Goal: Communication & Community: Answer question/provide support

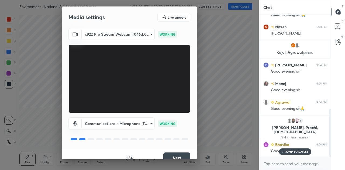
scroll to position [275, 0]
click at [179, 155] on button "Next" at bounding box center [176, 157] width 27 height 11
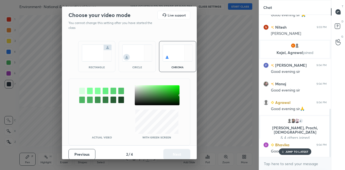
click at [98, 57] on img at bounding box center [97, 52] width 30 height 17
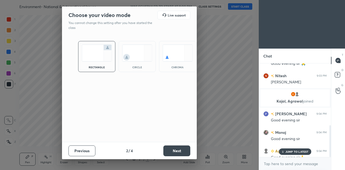
click at [178, 150] on button "Next" at bounding box center [176, 150] width 27 height 11
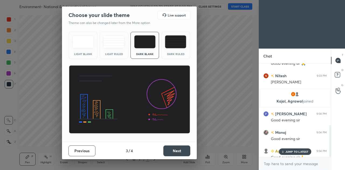
click at [178, 150] on button "Next" at bounding box center [176, 150] width 27 height 11
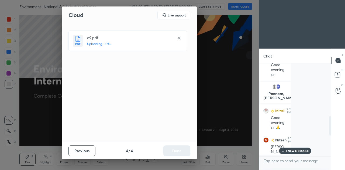
scroll to position [2, 2]
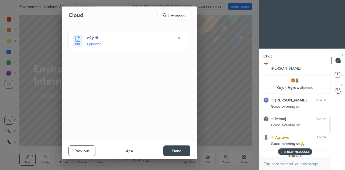
click at [174, 153] on button "Done" at bounding box center [176, 150] width 27 height 11
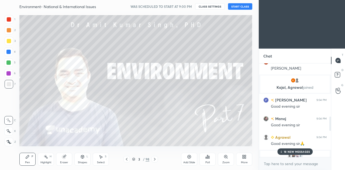
click at [235, 6] on button "START CLASS" at bounding box center [240, 6] width 24 height 6
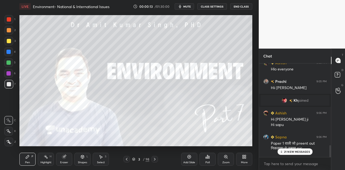
scroll to position [696, 0]
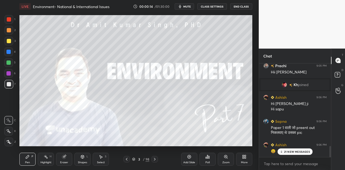
click at [296, 153] on p "21 NEW MESSAGES" at bounding box center [297, 151] width 26 height 3
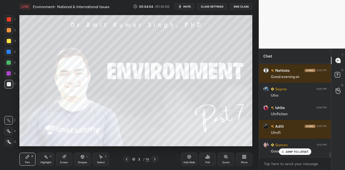
scroll to position [1871, 0]
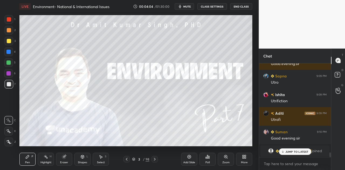
click at [302, 153] on div "JUMP TO LATEST" at bounding box center [295, 151] width 32 height 6
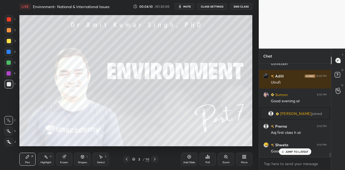
scroll to position [1921, 0]
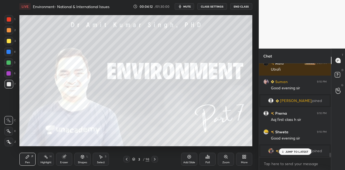
click at [296, 151] on p "JUMP TO LATEST" at bounding box center [296, 151] width 23 height 3
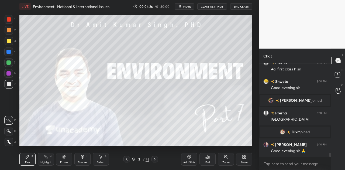
scroll to position [1881, 0]
type textarea "x"
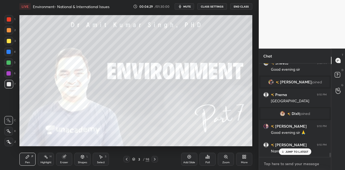
paste textarea "[URL][DOMAIN_NAME]"
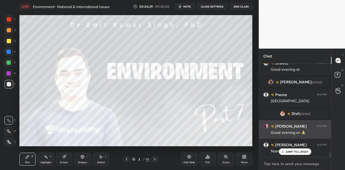
type textarea "[URL][DOMAIN_NAME]"
type textarea "x"
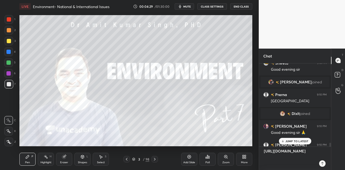
scroll to position [1923, 0]
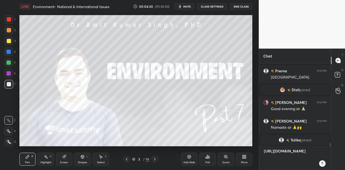
type textarea "[URL][DOMAIN_NAME]"
type textarea "x"
click at [324, 162] on icon at bounding box center [322, 163] width 4 height 4
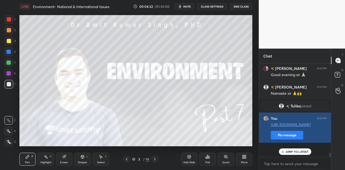
click at [276, 139] on button "Pin message" at bounding box center [287, 135] width 32 height 9
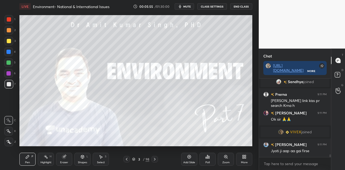
scroll to position [2154, 0]
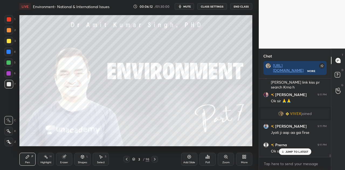
click at [300, 151] on p "JUMP TO LATEST" at bounding box center [296, 151] width 23 height 3
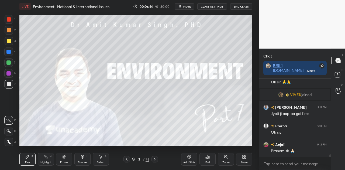
click at [153, 159] on icon at bounding box center [155, 159] width 4 height 4
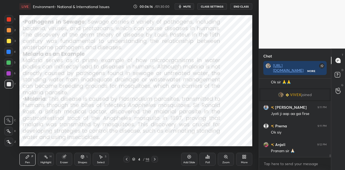
click at [153, 159] on icon at bounding box center [155, 159] width 4 height 4
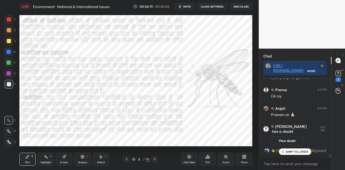
scroll to position [2194, 0]
click at [82, 162] on div "Shapes" at bounding box center [82, 162] width 9 height 3
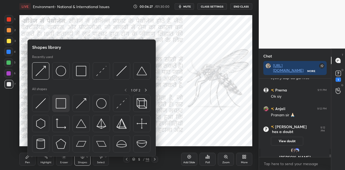
click at [60, 103] on img at bounding box center [61, 103] width 10 height 10
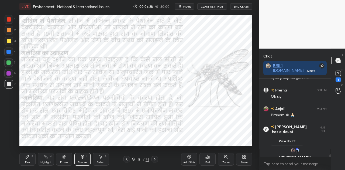
click at [7, 51] on div at bounding box center [8, 52] width 4 height 4
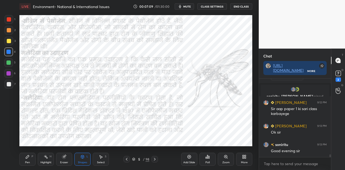
scroll to position [2299, 0]
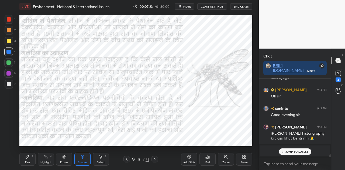
click at [155, 158] on icon at bounding box center [155, 159] width 4 height 4
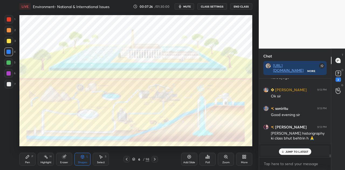
click at [297, 150] on div "[PERSON_NAME] 9:11 PM [PERSON_NAME] link kiss pr search Krna h [PERSON_NAME] 9:…" at bounding box center [295, 117] width 72 height 78
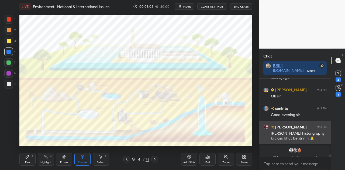
scroll to position [2287, 0]
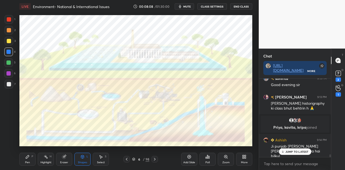
click at [291, 151] on p "JUMP TO LATEST" at bounding box center [296, 151] width 23 height 3
click at [338, 89] on icon at bounding box center [337, 88] width 5 height 6
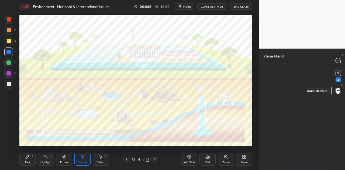
scroll to position [2, 2]
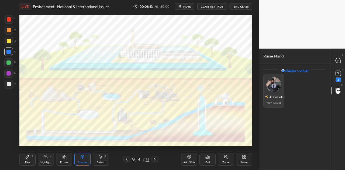
click at [271, 85] on img "grid" at bounding box center [273, 84] width 15 height 15
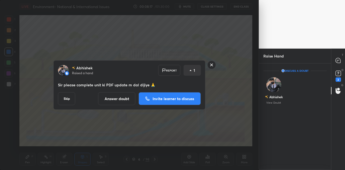
click at [168, 100] on p "Invite learner to discuss" at bounding box center [173, 99] width 41 height 4
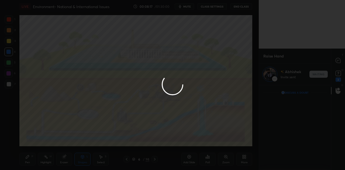
scroll to position [83, 70]
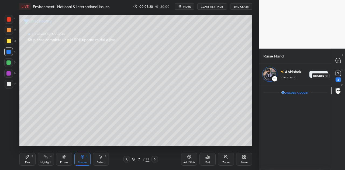
click at [338, 72] on icon at bounding box center [338, 73] width 2 height 2
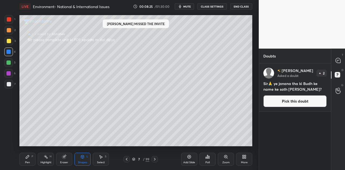
scroll to position [105, 70]
click at [27, 158] on icon at bounding box center [27, 156] width 4 height 4
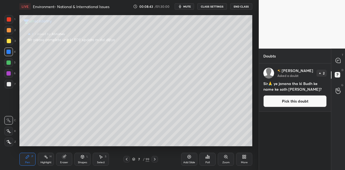
click at [9, 83] on div at bounding box center [9, 84] width 4 height 4
click at [297, 98] on button "Pick this doubt" at bounding box center [294, 101] width 63 height 12
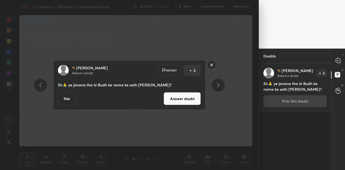
click at [183, 101] on button "Answer doubt" at bounding box center [182, 98] width 37 height 13
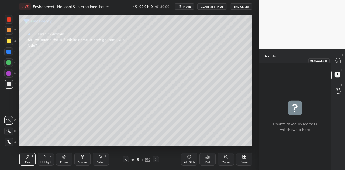
click at [337, 61] on icon at bounding box center [337, 60] width 5 height 5
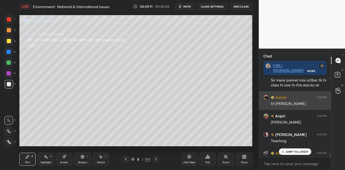
scroll to position [2445, 0]
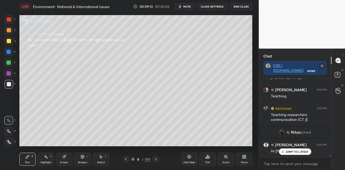
click at [296, 150] on p "JUMP TO LATEST" at bounding box center [296, 151] width 23 height 3
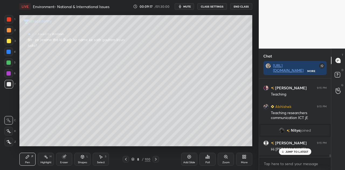
scroll to position [2393, 0]
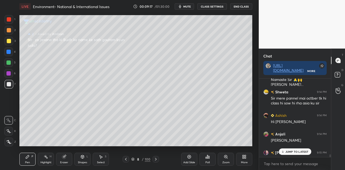
click at [296, 150] on p "JUMP TO LATEST" at bounding box center [296, 151] width 23 height 3
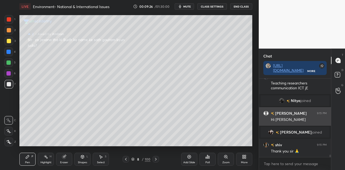
scroll to position [2406, 0]
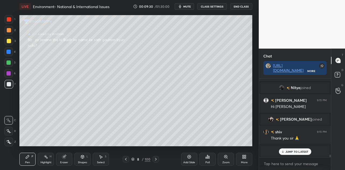
click at [295, 149] on div "JUMP TO LATEST" at bounding box center [295, 151] width 32 height 6
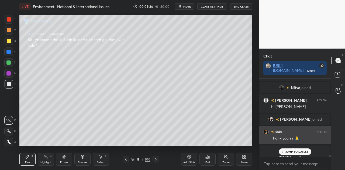
scroll to position [2413, 0]
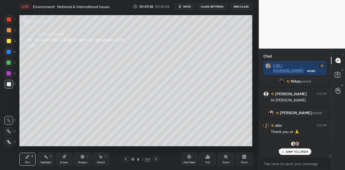
click at [296, 149] on div "JUMP TO LATEST" at bounding box center [295, 151] width 32 height 6
click at [154, 160] on icon at bounding box center [156, 159] width 4 height 4
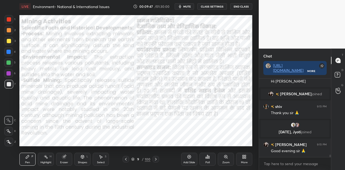
scroll to position [2411, 0]
click at [154, 160] on icon at bounding box center [156, 159] width 4 height 4
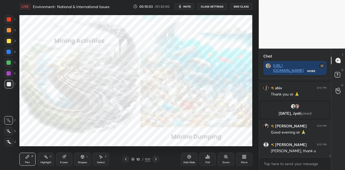
scroll to position [2448, 0]
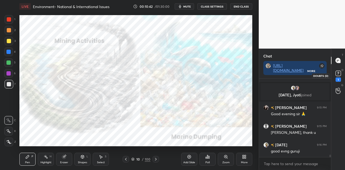
click at [338, 77] on icon at bounding box center [338, 73] width 8 height 8
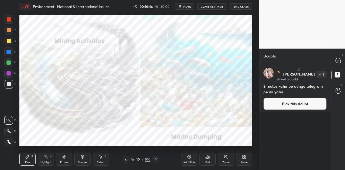
click at [296, 101] on button "Pick this doubt" at bounding box center [294, 104] width 63 height 12
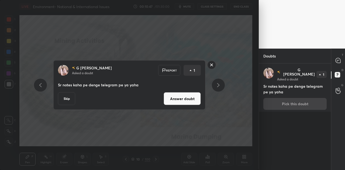
click at [189, 100] on button "Answer doubt" at bounding box center [182, 98] width 37 height 13
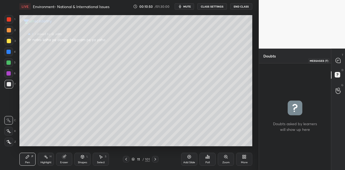
click at [338, 60] on icon at bounding box center [337, 60] width 5 height 5
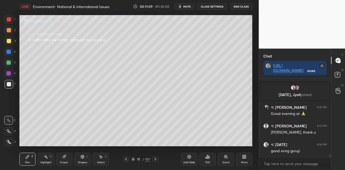
scroll to position [2531, 0]
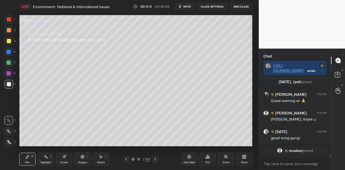
click at [188, 5] on span "mute" at bounding box center [187, 7] width 8 height 4
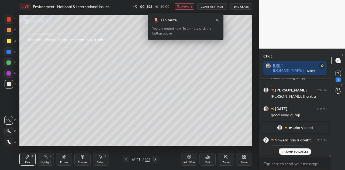
scroll to position [2472, 0]
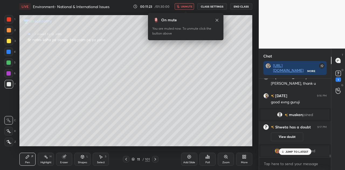
click at [184, 9] on button "unmute" at bounding box center [184, 6] width 19 height 6
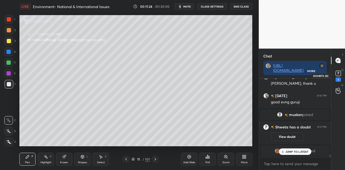
click at [338, 75] on rect at bounding box center [337, 73] width 5 height 5
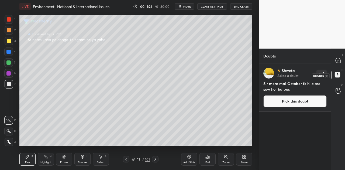
scroll to position [105, 70]
click at [293, 103] on button "Pick this doubt" at bounding box center [294, 101] width 63 height 12
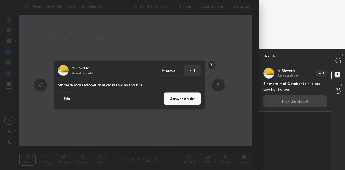
click at [186, 95] on button "Answer doubt" at bounding box center [182, 98] width 37 height 13
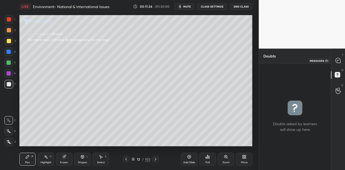
click at [341, 59] on div at bounding box center [338, 61] width 11 height 10
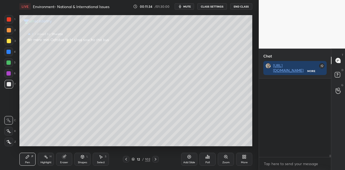
scroll to position [77, 70]
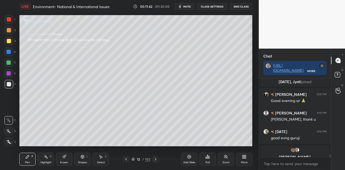
click at [125, 160] on icon at bounding box center [126, 159] width 4 height 4
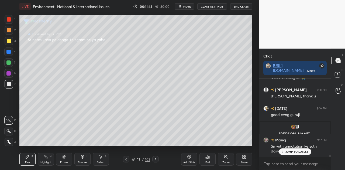
click at [156, 158] on icon at bounding box center [155, 159] width 4 height 4
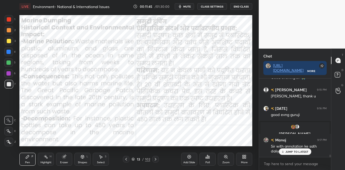
click at [303, 152] on p "JUMP TO LATEST" at bounding box center [296, 151] width 23 height 3
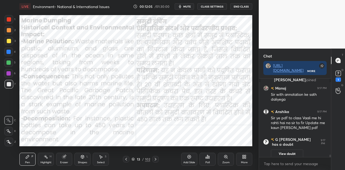
scroll to position [2, 2]
click at [340, 72] on rect at bounding box center [337, 73] width 5 height 5
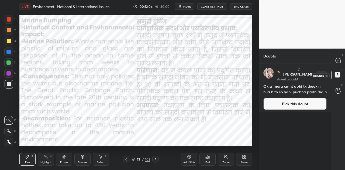
scroll to position [105, 70]
click at [297, 100] on button "Pick this doubt" at bounding box center [294, 104] width 63 height 12
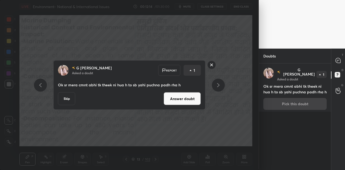
click at [174, 97] on button "Answer doubt" at bounding box center [182, 98] width 37 height 13
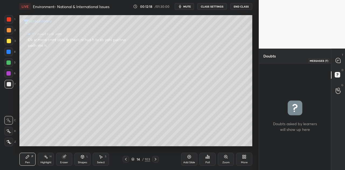
click at [339, 60] on icon at bounding box center [337, 60] width 5 height 5
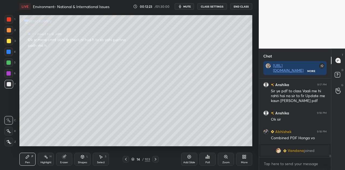
scroll to position [2576, 0]
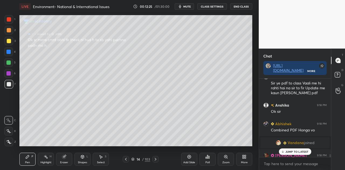
click at [295, 154] on div "JUMP TO LATEST" at bounding box center [295, 151] width 32 height 6
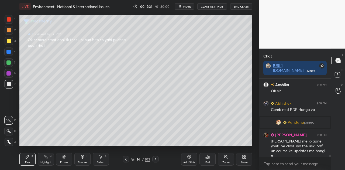
scroll to position [2615, 0]
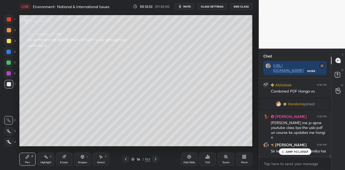
click at [293, 151] on p "JUMP TO LATEST" at bounding box center [296, 151] width 23 height 3
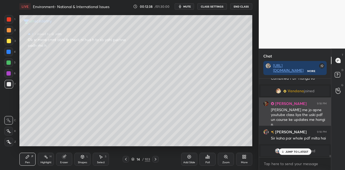
scroll to position [2572, 0]
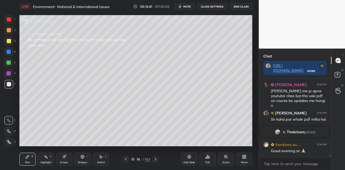
click at [155, 160] on icon at bounding box center [156, 159] width 2 height 3
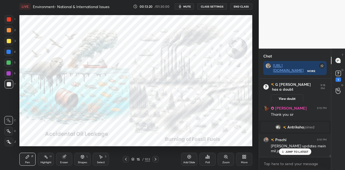
scroll to position [2669, 0]
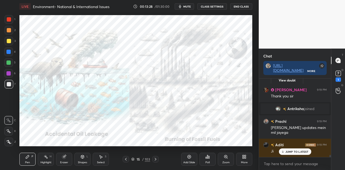
click at [302, 151] on p "JUMP TO LATEST" at bounding box center [296, 151] width 23 height 3
click at [339, 73] on rect at bounding box center [337, 73] width 5 height 5
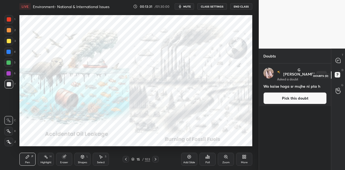
scroll to position [105, 70]
click at [293, 92] on button "Pick this doubt" at bounding box center [294, 98] width 63 height 12
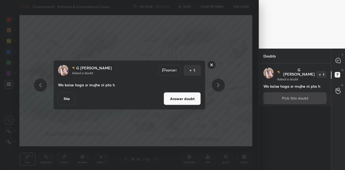
click at [68, 100] on button "Skip" at bounding box center [66, 98] width 17 height 13
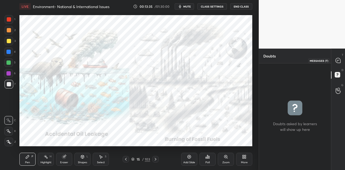
click at [340, 60] on icon at bounding box center [337, 60] width 5 height 5
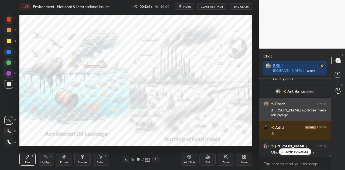
scroll to position [2734, 0]
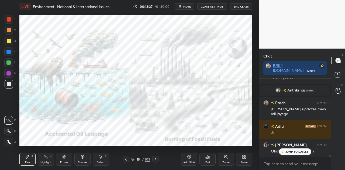
click at [290, 151] on p "JUMP TO LATEST" at bounding box center [296, 151] width 23 height 3
click at [155, 161] on icon at bounding box center [155, 159] width 4 height 4
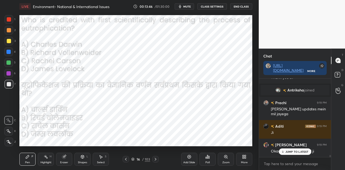
scroll to position [2747, 0]
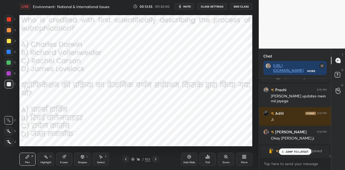
click at [290, 149] on div "JUMP TO LATEST" at bounding box center [295, 151] width 32 height 6
click at [210, 155] on div "Poll" at bounding box center [207, 159] width 16 height 13
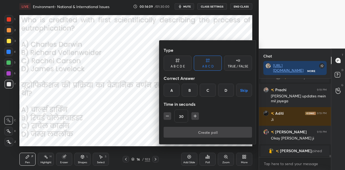
scroll to position [2664, 0]
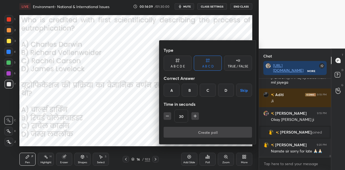
click at [189, 87] on div "B" at bounding box center [190, 90] width 16 height 13
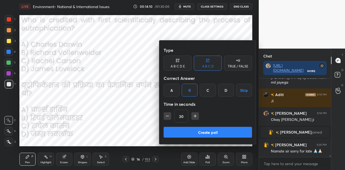
click at [202, 134] on button "Create poll" at bounding box center [208, 132] width 88 height 11
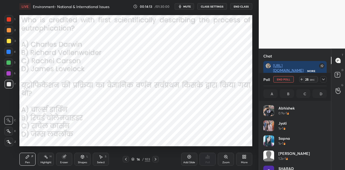
scroll to position [63, 62]
click at [188, 7] on span "mute" at bounding box center [187, 7] width 8 height 4
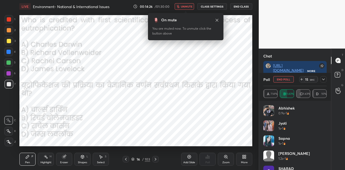
click at [188, 7] on span "unmute" at bounding box center [187, 7] width 12 height 4
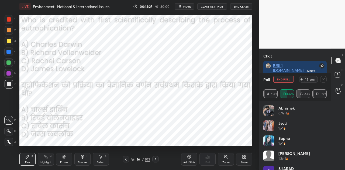
scroll to position [2766, 0]
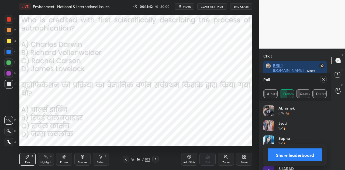
click at [299, 157] on button "Share leaderboard" at bounding box center [295, 154] width 55 height 13
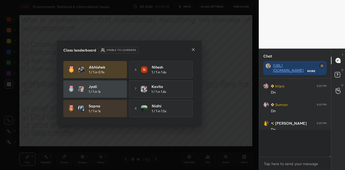
scroll to position [2743, 0]
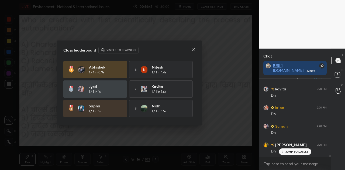
click at [195, 49] on icon at bounding box center [193, 49] width 4 height 4
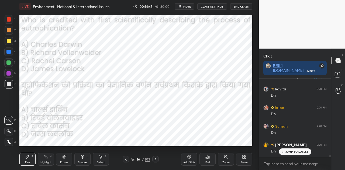
click at [155, 157] on icon at bounding box center [155, 159] width 4 height 4
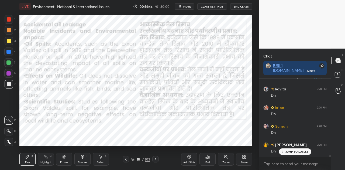
click at [155, 157] on icon at bounding box center [155, 159] width 4 height 4
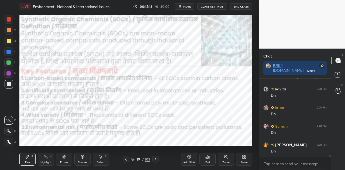
scroll to position [2751, 0]
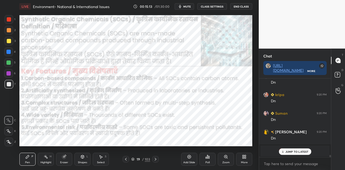
click at [9, 52] on div at bounding box center [8, 52] width 4 height 4
click at [156, 160] on icon at bounding box center [155, 159] width 4 height 4
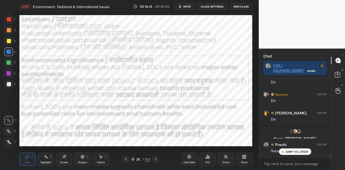
scroll to position [2788, 0]
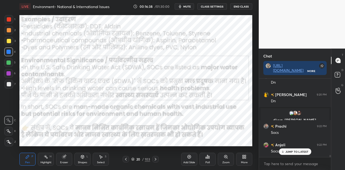
click at [290, 151] on p "JUMP TO LATEST" at bounding box center [296, 151] width 23 height 3
click at [134, 158] on icon at bounding box center [132, 158] width 3 height 3
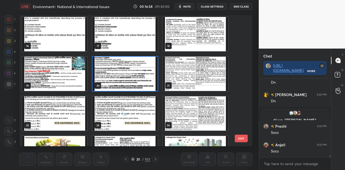
scroll to position [200, 0]
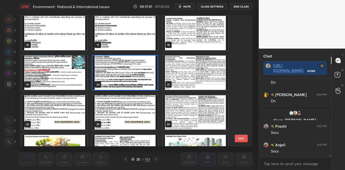
click at [66, 115] on img "grid" at bounding box center [54, 112] width 65 height 34
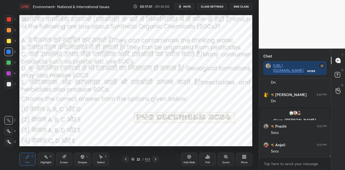
click at [66, 115] on img "grid" at bounding box center [54, 112] width 65 height 34
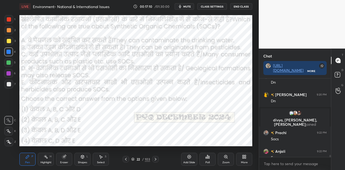
scroll to position [2808, 0]
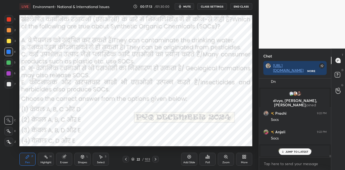
click at [291, 154] on div "JUMP TO LATEST" at bounding box center [295, 151] width 32 height 6
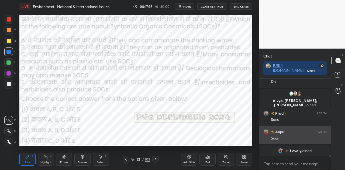
scroll to position [2814, 0]
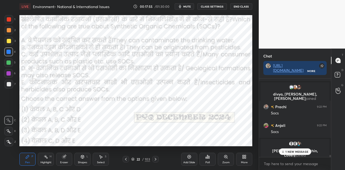
click at [295, 152] on p "1 NEW MESSAGE" at bounding box center [296, 151] width 23 height 3
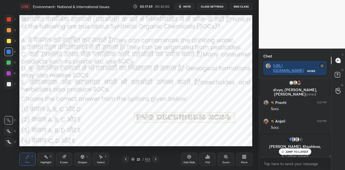
click at [189, 6] on span "mute" at bounding box center [187, 7] width 8 height 4
click at [208, 158] on icon at bounding box center [207, 156] width 1 height 3
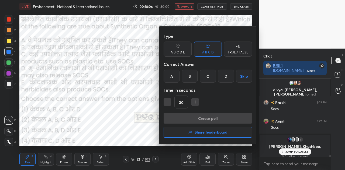
click at [188, 76] on div "B" at bounding box center [190, 76] width 16 height 13
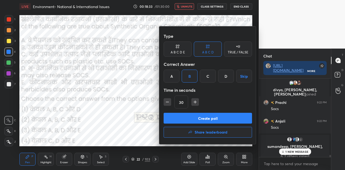
scroll to position [2773, 0]
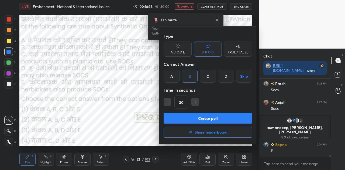
click at [203, 119] on button "Create poll" at bounding box center [208, 118] width 88 height 11
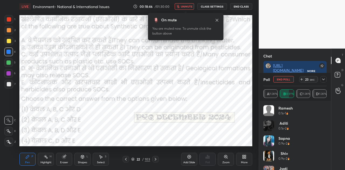
scroll to position [2820, 0]
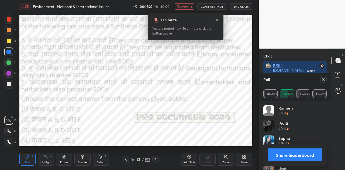
click at [187, 8] on span "unmute" at bounding box center [187, 7] width 12 height 4
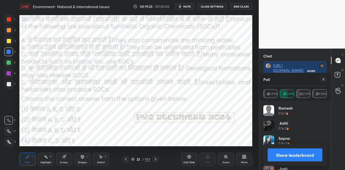
click at [298, 155] on button "Share leaderboard" at bounding box center [295, 154] width 55 height 13
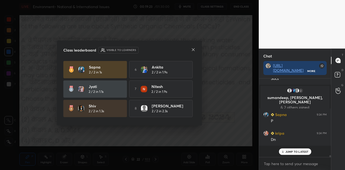
scroll to position [77, 70]
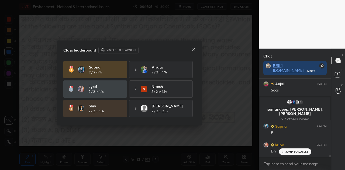
click at [192, 48] on icon at bounding box center [193, 49] width 4 height 4
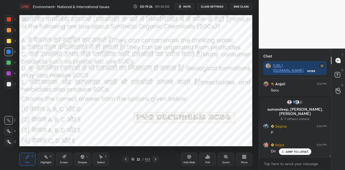
click at [155, 158] on icon at bounding box center [155, 159] width 4 height 4
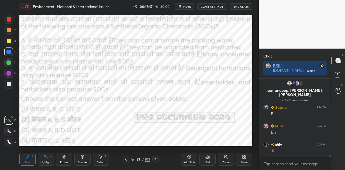
click at [155, 159] on icon at bounding box center [155, 159] width 4 height 4
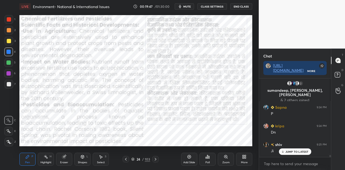
scroll to position [2829, 0]
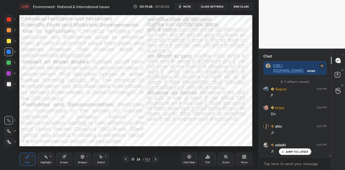
click at [155, 159] on icon at bounding box center [155, 159] width 4 height 4
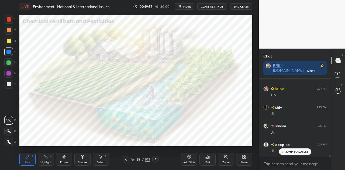
scroll to position [2866, 0]
click at [293, 151] on p "JUMP TO LATEST" at bounding box center [296, 151] width 23 height 3
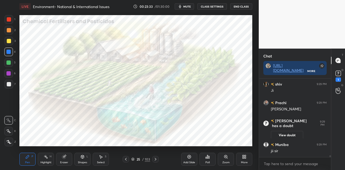
scroll to position [3017, 0]
click at [154, 158] on icon at bounding box center [155, 159] width 4 height 4
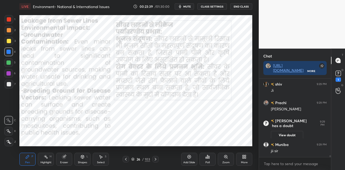
click at [154, 158] on icon at bounding box center [155, 159] width 4 height 4
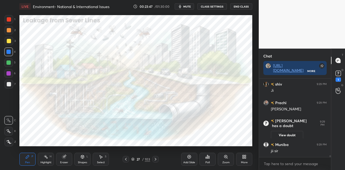
scroll to position [3035, 0]
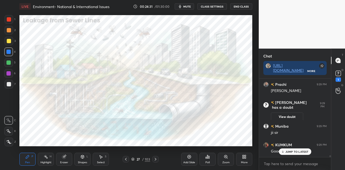
click at [299, 151] on p "JUMP TO LATEST" at bounding box center [296, 151] width 23 height 3
click at [155, 161] on div at bounding box center [155, 159] width 6 height 6
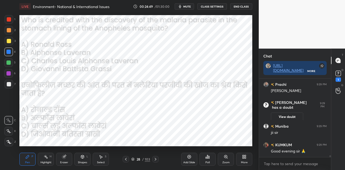
click at [188, 9] on button "mute" at bounding box center [184, 6] width 19 height 6
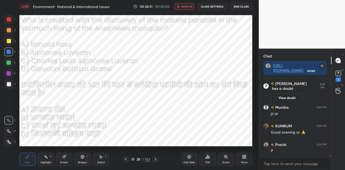
click at [187, 5] on span "unmute" at bounding box center [187, 7] width 12 height 4
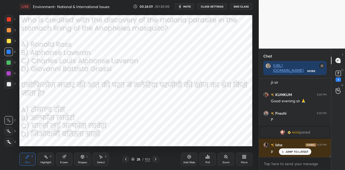
scroll to position [3084, 0]
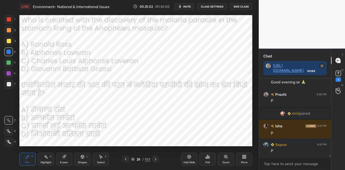
click at [186, 5] on span "mute" at bounding box center [187, 7] width 8 height 4
click at [206, 160] on div "Poll" at bounding box center [207, 159] width 16 height 13
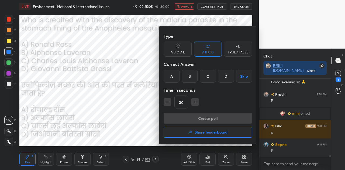
click at [173, 73] on div "A" at bounding box center [172, 76] width 16 height 13
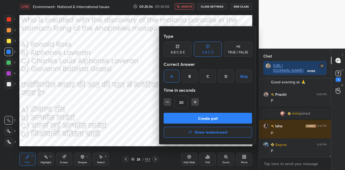
click at [213, 117] on button "Create poll" at bounding box center [208, 118] width 88 height 11
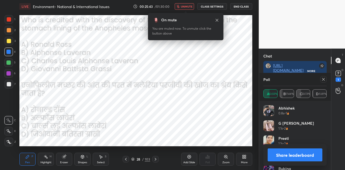
scroll to position [2, 2]
click at [296, 154] on button "Share leaderboard" at bounding box center [295, 154] width 55 height 13
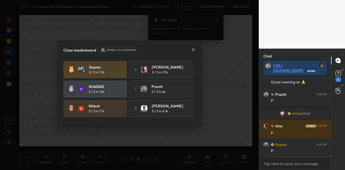
scroll to position [3097, 0]
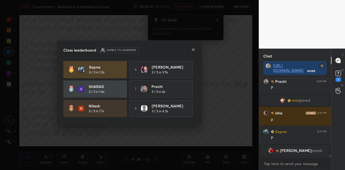
click at [192, 50] on icon at bounding box center [193, 49] width 4 height 4
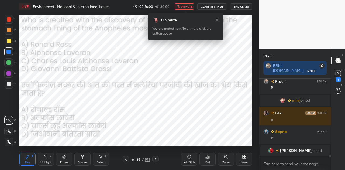
click at [187, 3] on button "unmute" at bounding box center [184, 6] width 19 height 6
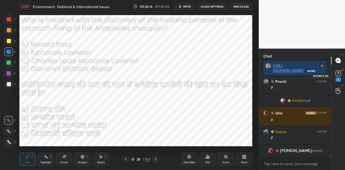
click at [339, 75] on rect at bounding box center [337, 73] width 5 height 5
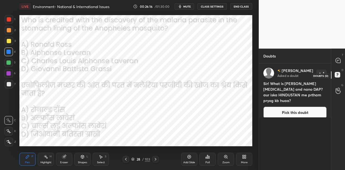
scroll to position [105, 70]
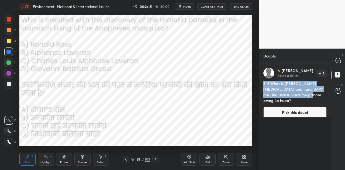
drag, startPoint x: 264, startPoint y: 83, endPoint x: 293, endPoint y: 91, distance: 30.5
click at [306, 94] on h4 "Sir! What is [PERSON_NAME][MEDICAL_DATA] and nano DAP? aur iska HINDUSTAN me pr…" at bounding box center [294, 92] width 63 height 23
copy h4 "Sir! What is [PERSON_NAME][MEDICAL_DATA] and nano DAP? aur iska HINDUSTAN me pr…"
click at [338, 62] on icon at bounding box center [337, 60] width 5 height 5
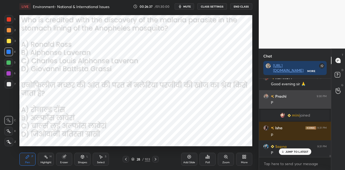
scroll to position [3180, 0]
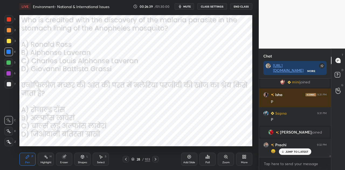
click at [154, 160] on icon at bounding box center [155, 159] width 4 height 4
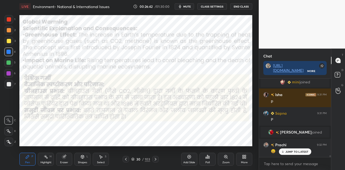
click at [154, 160] on icon at bounding box center [155, 159] width 4 height 4
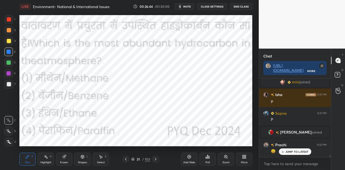
click at [126, 159] on icon at bounding box center [126, 159] width 2 height 3
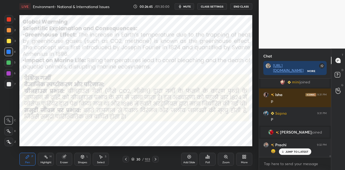
click at [133, 158] on icon at bounding box center [132, 158] width 3 height 3
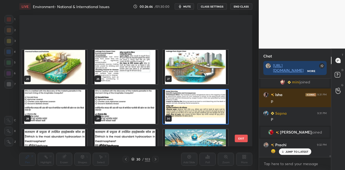
scroll to position [319, 0]
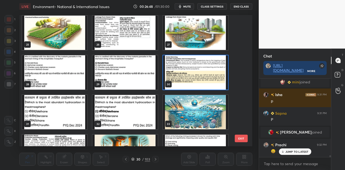
click at [179, 112] on img "grid" at bounding box center [195, 112] width 65 height 34
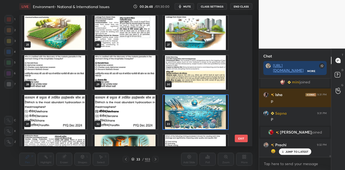
click at [179, 112] on img "grid" at bounding box center [195, 112] width 65 height 34
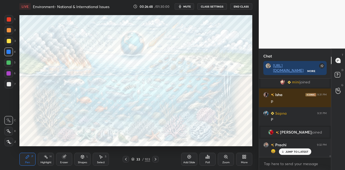
click at [179, 112] on img "grid" at bounding box center [195, 112] width 65 height 34
click at [290, 154] on div "JUMP TO LATEST" at bounding box center [295, 151] width 32 height 6
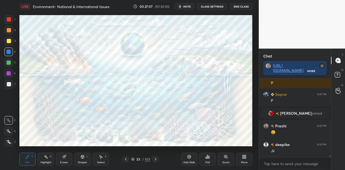
click at [190, 156] on icon at bounding box center [189, 156] width 4 height 4
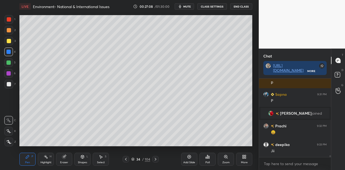
click at [9, 85] on div at bounding box center [9, 84] width 4 height 4
click at [86, 158] on div "Shapes L" at bounding box center [82, 159] width 16 height 13
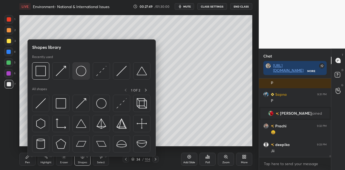
click at [81, 67] on img at bounding box center [81, 71] width 10 height 10
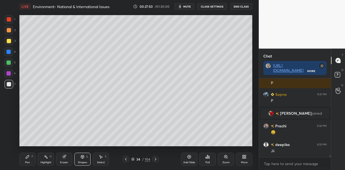
click at [9, 31] on div at bounding box center [9, 30] width 4 height 4
click at [29, 156] on icon at bounding box center [27, 156] width 4 height 4
click at [80, 164] on div "Shapes" at bounding box center [82, 162] width 9 height 3
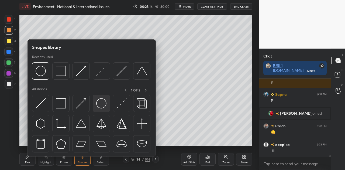
click at [100, 100] on img at bounding box center [101, 103] width 10 height 10
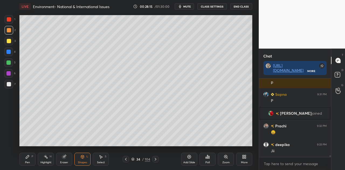
scroll to position [3211, 0]
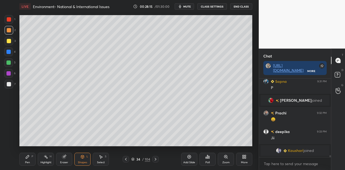
click at [10, 83] on div at bounding box center [9, 84] width 4 height 4
click at [83, 163] on div "Shapes" at bounding box center [82, 162] width 9 height 3
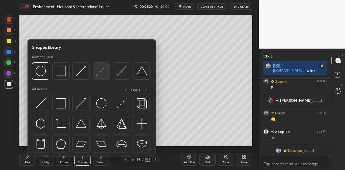
click at [100, 73] on img at bounding box center [101, 71] width 10 height 10
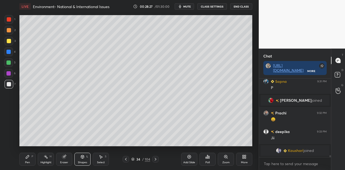
scroll to position [3151, 0]
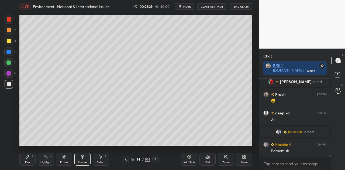
click at [29, 156] on icon at bounding box center [27, 156] width 3 height 3
click at [86, 159] on div "Shapes L" at bounding box center [82, 159] width 16 height 13
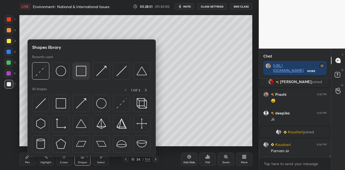
click at [82, 72] on img at bounding box center [81, 71] width 10 height 10
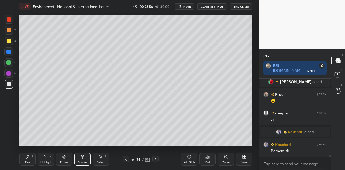
click at [25, 160] on div "Pen P" at bounding box center [27, 159] width 16 height 13
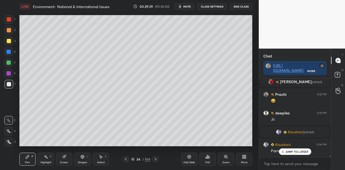
scroll to position [3188, 0]
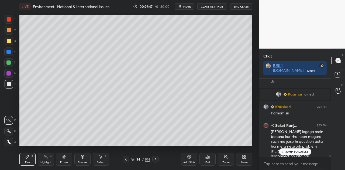
click at [302, 149] on div "JUMP TO LATEST" at bounding box center [295, 151] width 32 height 6
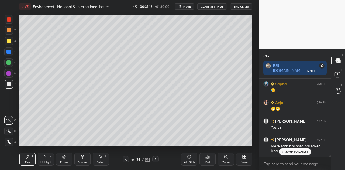
scroll to position [3639, 0]
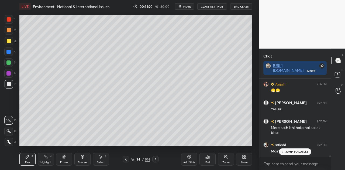
click at [189, 4] on button "mute" at bounding box center [184, 6] width 19 height 6
click at [189, 4] on button "unmute" at bounding box center [184, 6] width 19 height 6
click at [7, 41] on div at bounding box center [9, 41] width 4 height 4
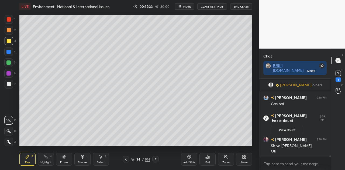
scroll to position [3679, 0]
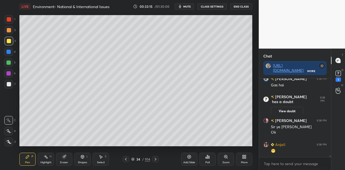
click at [82, 160] on div "Shapes L" at bounding box center [82, 159] width 16 height 13
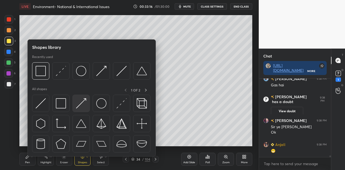
click at [81, 105] on img at bounding box center [81, 103] width 10 height 10
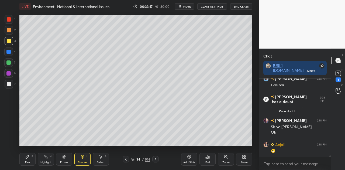
click at [10, 58] on div at bounding box center [8, 62] width 9 height 9
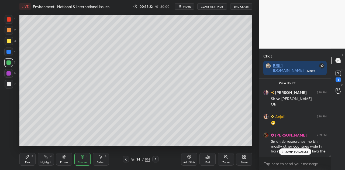
click at [27, 157] on icon at bounding box center [27, 156] width 3 height 3
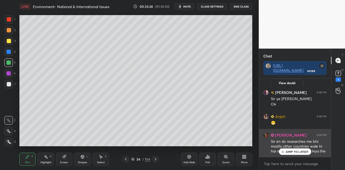
click at [292, 150] on p "JUMP TO LATEST" at bounding box center [296, 151] width 23 height 3
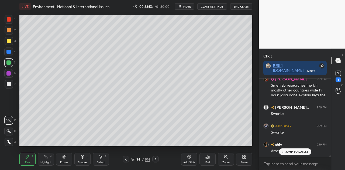
scroll to position [3786, 0]
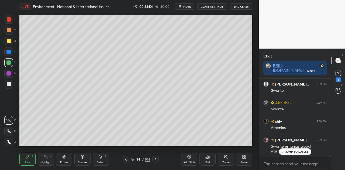
click at [11, 85] on div at bounding box center [9, 84] width 9 height 9
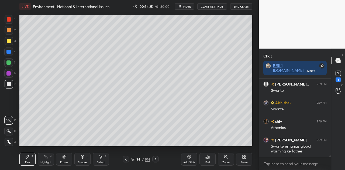
scroll to position [3805, 0]
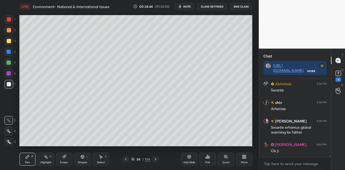
click at [11, 42] on div at bounding box center [9, 41] width 9 height 9
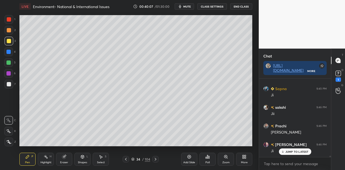
scroll to position [4404, 0]
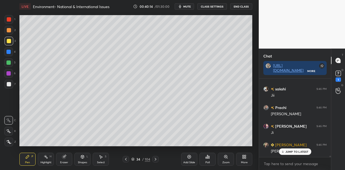
click at [10, 84] on div at bounding box center [9, 84] width 4 height 4
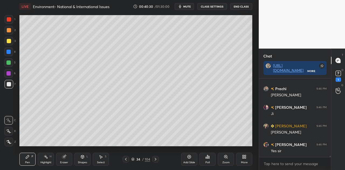
scroll to position [4441, 0]
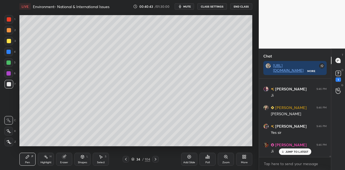
click at [84, 161] on div "Shapes" at bounding box center [82, 162] width 9 height 3
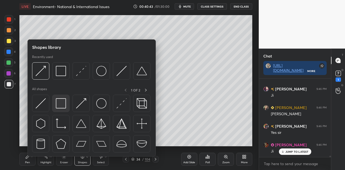
click at [63, 107] on img at bounding box center [61, 103] width 10 height 10
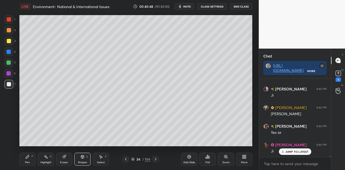
click at [82, 159] on div "Shapes L" at bounding box center [82, 159] width 16 height 13
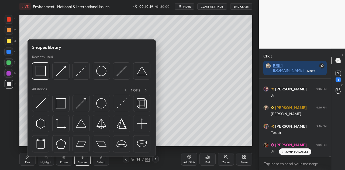
click at [82, 159] on div "Shapes L" at bounding box center [82, 159] width 16 height 13
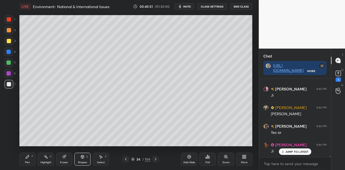
click at [25, 156] on div "Pen P" at bounding box center [27, 159] width 16 height 13
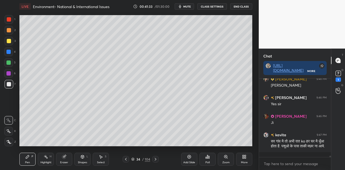
scroll to position [4482, 0]
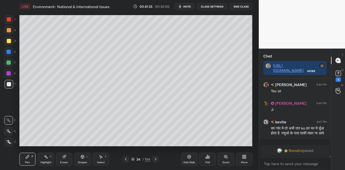
click at [127, 157] on icon at bounding box center [126, 159] width 4 height 4
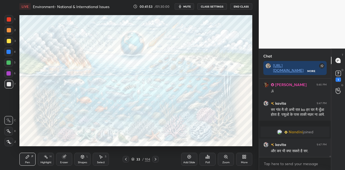
scroll to position [4438, 0]
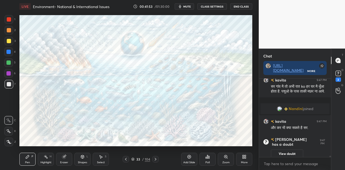
click at [155, 159] on icon at bounding box center [155, 159] width 4 height 4
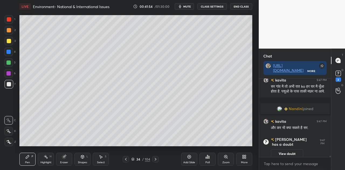
click at [189, 158] on icon at bounding box center [190, 157] width 4 height 4
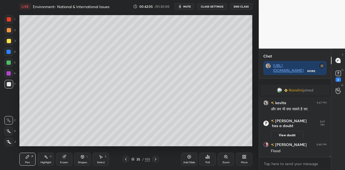
click at [81, 158] on icon at bounding box center [82, 156] width 4 height 4
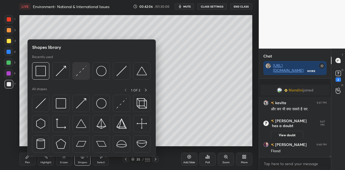
click at [79, 72] on img at bounding box center [81, 71] width 10 height 10
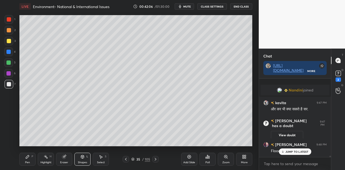
scroll to position [4460, 0]
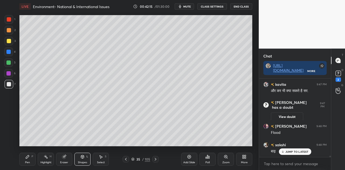
click at [28, 162] on div "Pen" at bounding box center [27, 162] width 5 height 3
click at [82, 158] on icon at bounding box center [82, 156] width 4 height 4
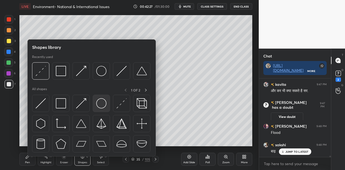
click at [102, 101] on img at bounding box center [101, 103] width 10 height 10
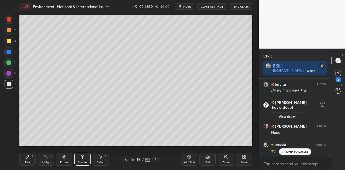
click at [26, 158] on icon at bounding box center [27, 156] width 4 height 4
click at [106, 157] on div "Select S" at bounding box center [101, 159] width 16 height 13
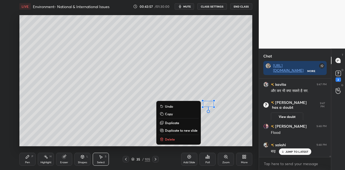
click at [129, 114] on div "0 ° Undo Copy Duplicate Duplicate to new slide Delete" at bounding box center [135, 80] width 233 height 131
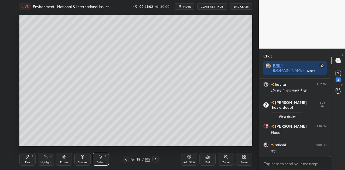
scroll to position [4478, 0]
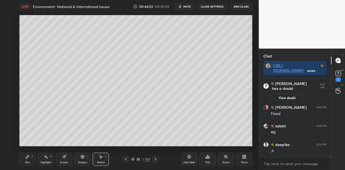
click at [28, 155] on icon at bounding box center [27, 156] width 3 height 3
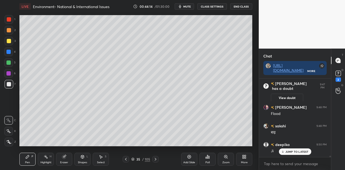
scroll to position [4497, 0]
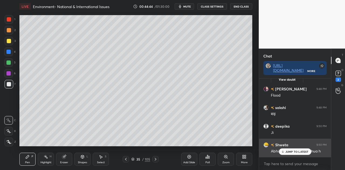
click at [291, 151] on p "JUMP TO LATEST" at bounding box center [296, 151] width 23 height 3
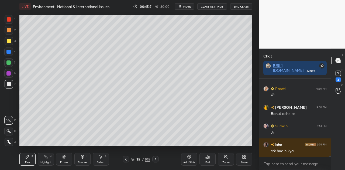
scroll to position [4720, 0]
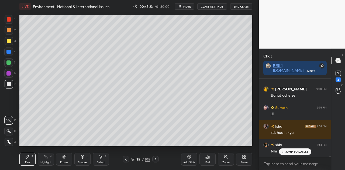
click at [125, 160] on icon at bounding box center [126, 159] width 4 height 4
click at [125, 159] on icon at bounding box center [126, 159] width 2 height 3
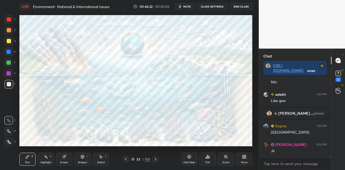
scroll to position [4716, 0]
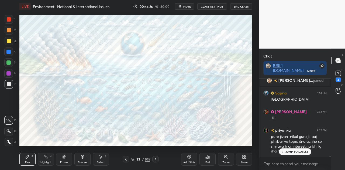
click at [296, 149] on div "JUMP TO LATEST" at bounding box center [295, 151] width 32 height 6
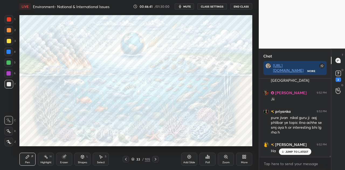
scroll to position [4753, 0]
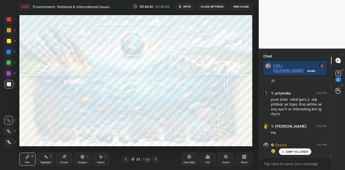
click at [156, 158] on icon at bounding box center [155, 159] width 4 height 4
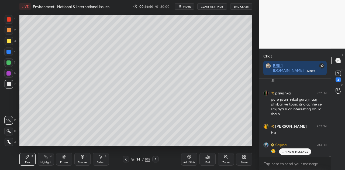
scroll to position [4772, 0]
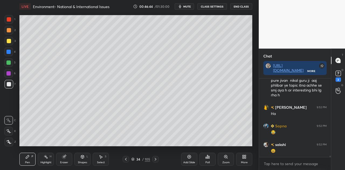
click at [156, 158] on icon at bounding box center [155, 159] width 4 height 4
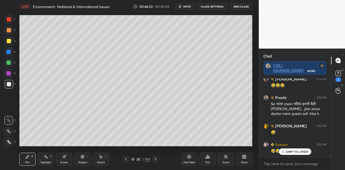
scroll to position [4875, 0]
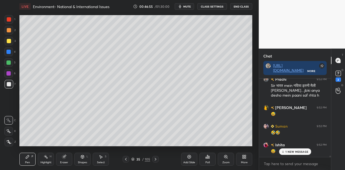
click at [188, 159] on div "Add Slide" at bounding box center [189, 159] width 16 height 13
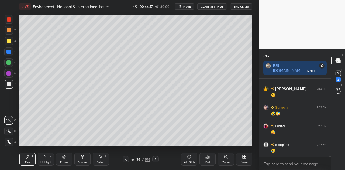
click at [83, 161] on div "Shapes" at bounding box center [82, 162] width 9 height 3
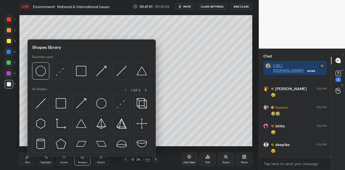
click at [27, 158] on icon at bounding box center [27, 156] width 4 height 4
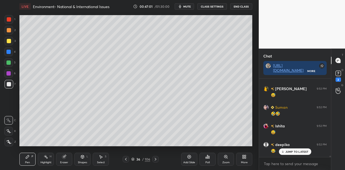
scroll to position [4912, 0]
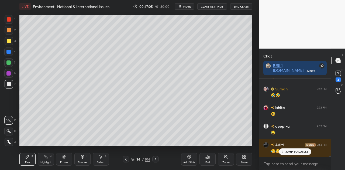
click at [82, 160] on div "Shapes L" at bounding box center [82, 159] width 16 height 13
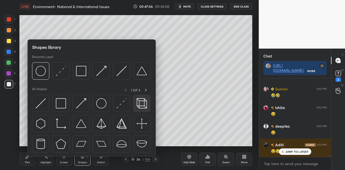
click at [143, 103] on img at bounding box center [142, 103] width 10 height 10
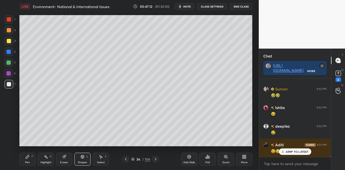
click at [30, 157] on div "Pen P" at bounding box center [27, 159] width 16 height 13
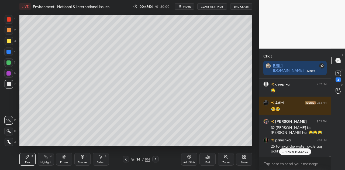
scroll to position [4977, 0]
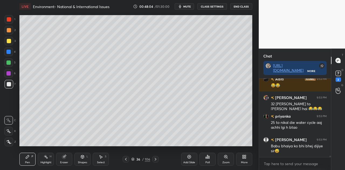
click at [8, 60] on div at bounding box center [8, 62] width 4 height 4
click at [8, 84] on div at bounding box center [9, 84] width 4 height 4
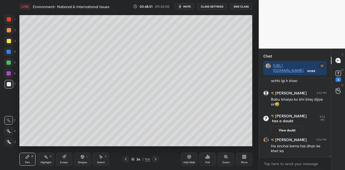
scroll to position [4976, 0]
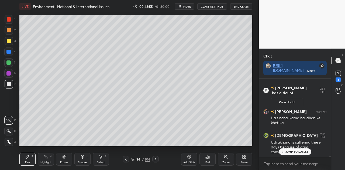
click at [292, 151] on p "JUMP TO LATEST" at bounding box center [296, 151] width 23 height 3
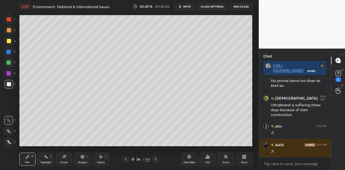
scroll to position [5032, 0]
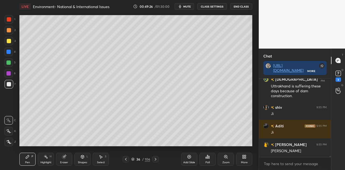
click at [126, 157] on icon at bounding box center [126, 159] width 4 height 4
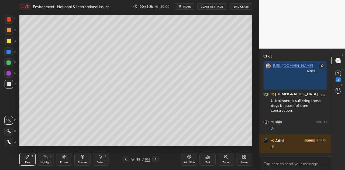
scroll to position [2, 2]
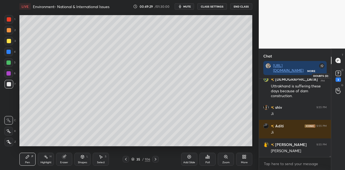
click at [340, 73] on rect at bounding box center [337, 73] width 5 height 5
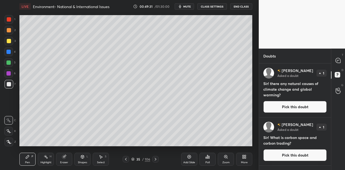
click at [156, 162] on div at bounding box center [155, 159] width 6 height 6
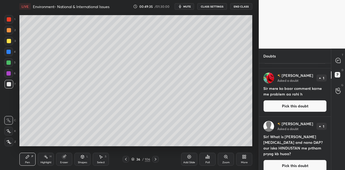
scroll to position [98, 0]
click at [296, 160] on button "Pick this doubt" at bounding box center [294, 165] width 63 height 12
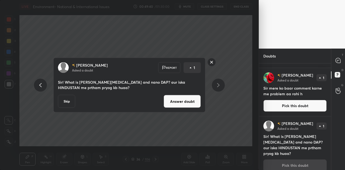
click at [194, 101] on button "Answer doubt" at bounding box center [182, 101] width 37 height 13
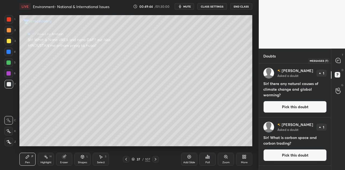
click at [338, 60] on icon at bounding box center [338, 60] width 2 height 0
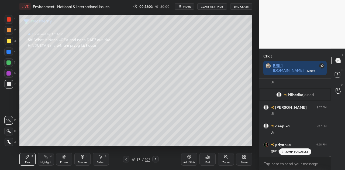
scroll to position [5329, 0]
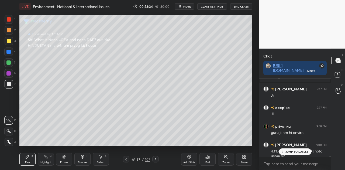
click at [293, 151] on p "JUMP TO LATEST" at bounding box center [296, 151] width 23 height 3
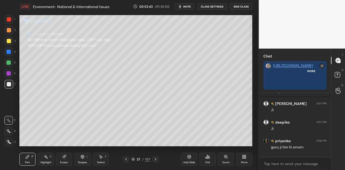
scroll to position [2, 2]
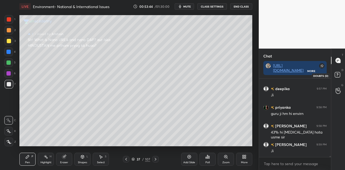
click at [338, 75] on rect at bounding box center [337, 74] width 5 height 5
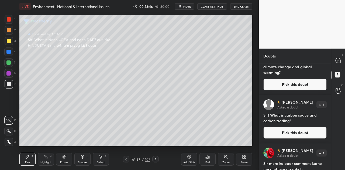
scroll to position [44, 0]
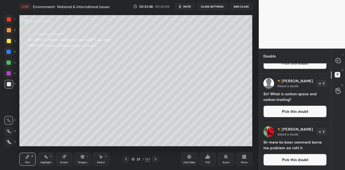
click at [295, 160] on button "Pick this doubt" at bounding box center [294, 160] width 63 height 12
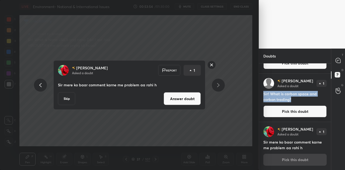
drag, startPoint x: 263, startPoint y: 93, endPoint x: 293, endPoint y: 100, distance: 30.3
click at [293, 100] on h4 "Sir! What is carbon space and corbon trading?" at bounding box center [294, 96] width 63 height 11
copy h4 "Sir! What is carbon space and corbon trading?"
click at [171, 99] on button "Answer doubt" at bounding box center [182, 98] width 37 height 13
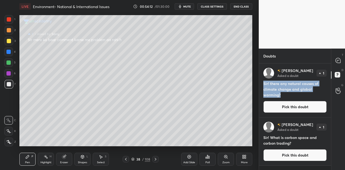
drag, startPoint x: 263, startPoint y: 82, endPoint x: 282, endPoint y: 96, distance: 23.6
click at [282, 96] on h4 "Sir! there any natural causes of climate change and global warming?" at bounding box center [294, 89] width 63 height 17
copy h4 "Sir! there any natural causes of climate change and global warming?"
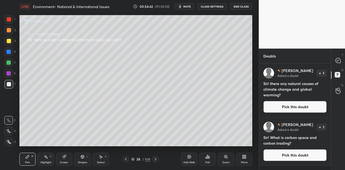
click at [291, 155] on button "Pick this doubt" at bounding box center [294, 155] width 63 height 12
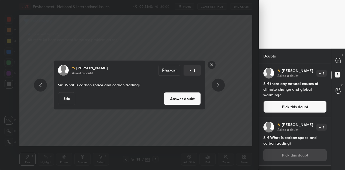
click at [174, 99] on button "Answer doubt" at bounding box center [182, 98] width 37 height 13
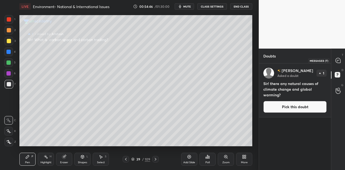
click at [337, 60] on icon at bounding box center [337, 60] width 5 height 5
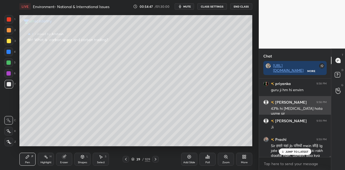
scroll to position [5354, 0]
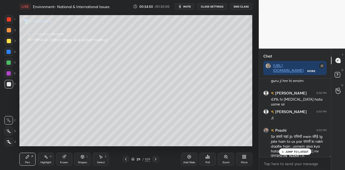
click at [302, 151] on p "JUMP TO LATEST" at bounding box center [296, 151] width 23 height 3
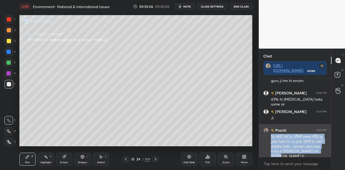
drag, startPoint x: 269, startPoint y: 136, endPoint x: 327, endPoint y: 152, distance: 59.4
click at [327, 152] on div "[PERSON_NAME] 9:59 PM Sir हमारे यहां jb पत्तियों mein कीड़े lg jate hain to us …" at bounding box center [295, 143] width 72 height 38
copy div "Sir हमारे यहां jb पत्तियों mein कीड़े lg jate hain to us par उपलों ki rakh daal…"
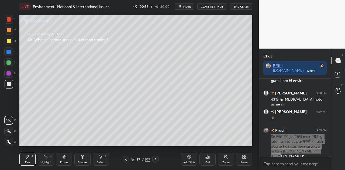
scroll to position [5373, 0]
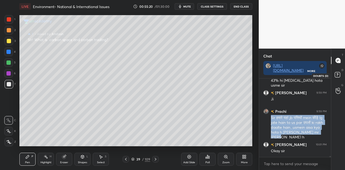
click at [337, 74] on icon at bounding box center [337, 74] width 2 height 2
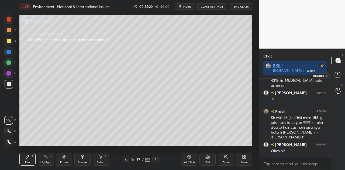
scroll to position [105, 70]
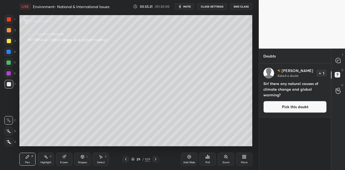
click at [295, 105] on button "Pick this doubt" at bounding box center [294, 107] width 63 height 12
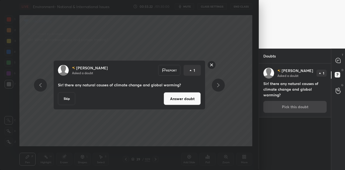
click at [185, 99] on button "Answer doubt" at bounding box center [182, 98] width 37 height 13
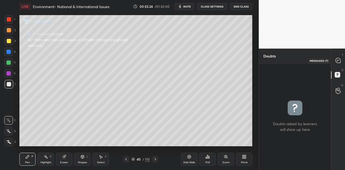
click at [340, 60] on icon at bounding box center [337, 60] width 5 height 5
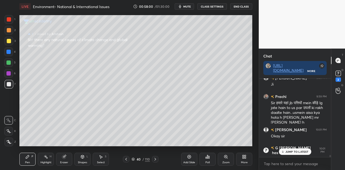
scroll to position [5115, 0]
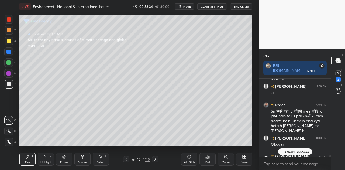
click at [295, 151] on p "2 NEW MESSAGES" at bounding box center [297, 151] width 25 height 3
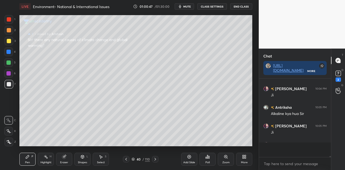
scroll to position [2, 2]
click at [340, 73] on rect at bounding box center [337, 73] width 5 height 5
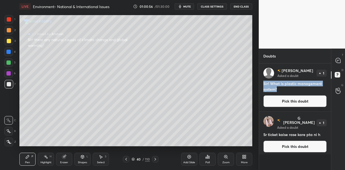
drag, startPoint x: 263, startPoint y: 82, endPoint x: 281, endPoint y: 90, distance: 19.7
click at [281, 90] on h4 "Sir! What is plastic management system?" at bounding box center [294, 86] width 63 height 11
copy h4 "Sir! What is plastic management system?"
click at [288, 146] on button "Pick this doubt" at bounding box center [294, 146] width 63 height 12
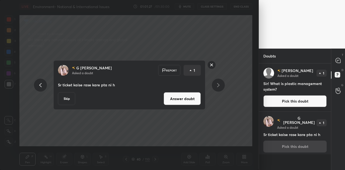
click at [68, 98] on button "Skip" at bounding box center [66, 98] width 17 height 13
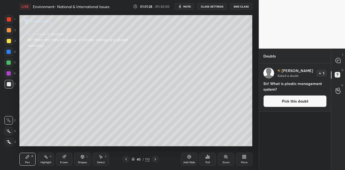
click at [293, 100] on button "Pick this doubt" at bounding box center [294, 101] width 63 height 12
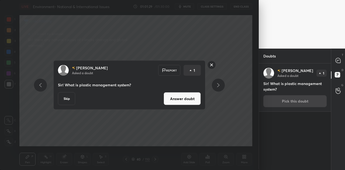
click at [177, 98] on button "Answer doubt" at bounding box center [182, 98] width 37 height 13
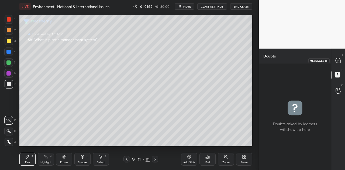
click at [336, 59] on icon at bounding box center [337, 60] width 5 height 5
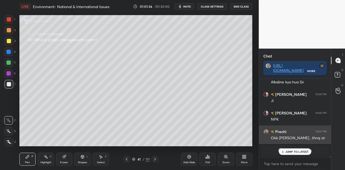
scroll to position [5432, 0]
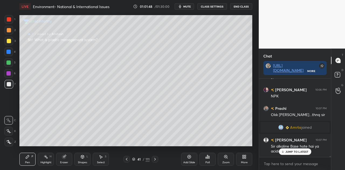
click at [296, 149] on div "JUMP TO LATEST" at bounding box center [295, 151] width 32 height 6
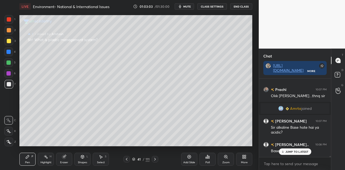
scroll to position [5469, 0]
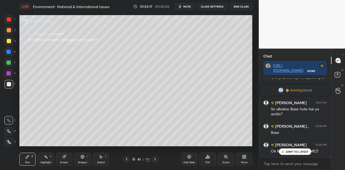
click at [297, 151] on p "JUMP TO LATEST" at bounding box center [296, 151] width 23 height 3
click at [335, 76] on rect at bounding box center [337, 74] width 5 height 5
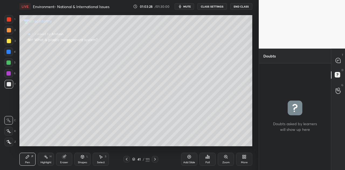
scroll to position [105, 70]
click at [337, 59] on icon at bounding box center [337, 60] width 5 height 5
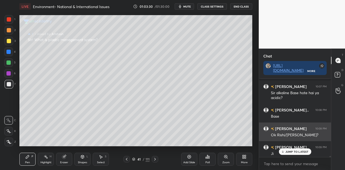
scroll to position [5488, 0]
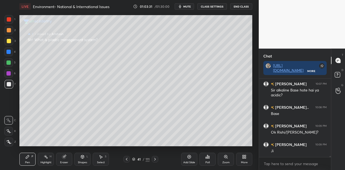
click at [155, 161] on icon at bounding box center [155, 159] width 4 height 4
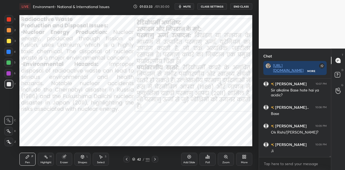
click at [155, 161] on icon at bounding box center [155, 159] width 4 height 4
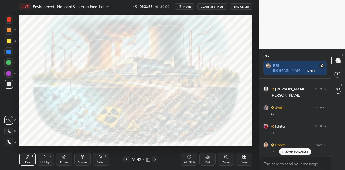
scroll to position [5599, 0]
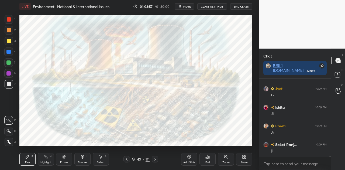
click at [188, 6] on span "mute" at bounding box center [187, 7] width 8 height 4
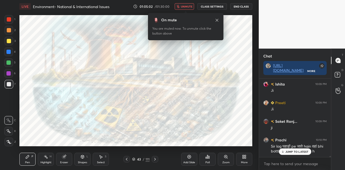
scroll to position [5651, 0]
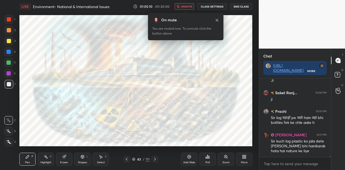
click at [180, 6] on icon "button" at bounding box center [177, 6] width 3 height 3
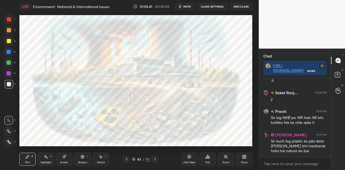
click at [189, 157] on icon at bounding box center [189, 156] width 4 height 4
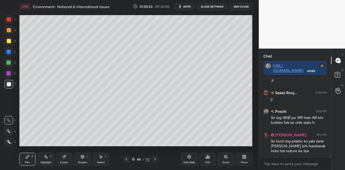
click at [83, 158] on icon at bounding box center [82, 156] width 4 height 4
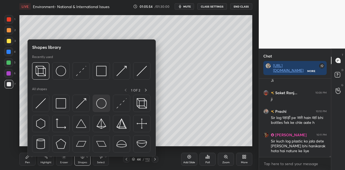
click at [100, 107] on img at bounding box center [101, 103] width 10 height 10
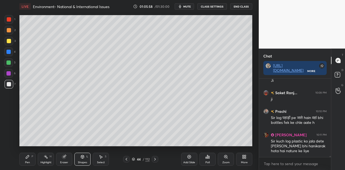
click at [25, 158] on div "Pen P" at bounding box center [27, 159] width 16 height 13
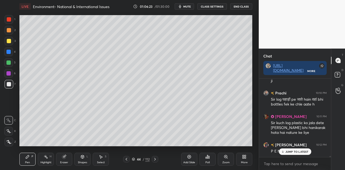
click at [80, 161] on div "Shapes" at bounding box center [82, 162] width 9 height 3
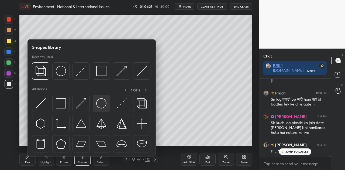
click at [102, 103] on img at bounding box center [101, 103] width 10 height 10
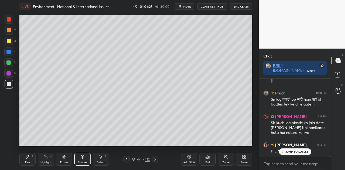
click at [9, 61] on div at bounding box center [8, 62] width 4 height 4
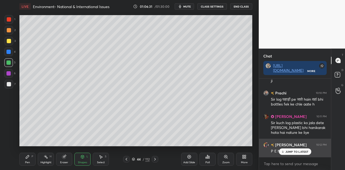
click at [294, 151] on p "JUMP TO LATEST" at bounding box center [296, 151] width 23 height 3
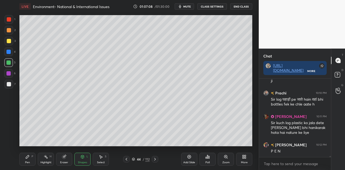
click at [8, 85] on div at bounding box center [9, 84] width 4 height 4
click at [26, 155] on icon at bounding box center [27, 156] width 4 height 4
click at [84, 160] on div "Shapes L" at bounding box center [82, 159] width 16 height 13
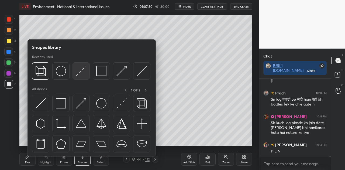
click at [80, 70] on img at bounding box center [81, 71] width 10 height 10
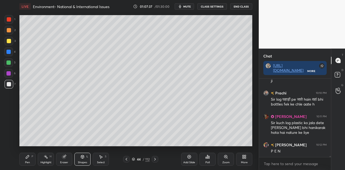
click at [27, 158] on icon at bounding box center [27, 156] width 4 height 4
click at [9, 84] on div at bounding box center [9, 84] width 4 height 4
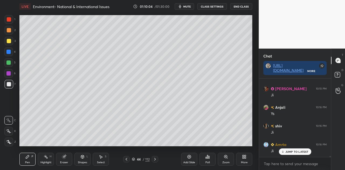
scroll to position [5823, 0]
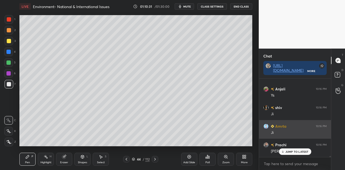
drag, startPoint x: 294, startPoint y: 151, endPoint x: 265, endPoint y: 136, distance: 32.2
click at [294, 151] on p "JUMP TO LATEST" at bounding box center [296, 151] width 23 height 3
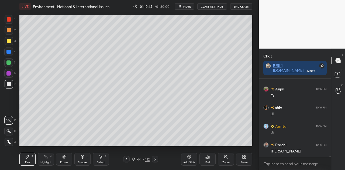
click at [125, 159] on icon at bounding box center [126, 159] width 4 height 4
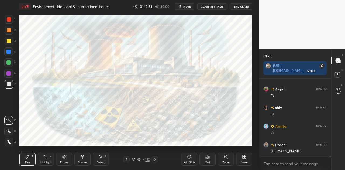
click at [155, 161] on icon at bounding box center [155, 159] width 4 height 4
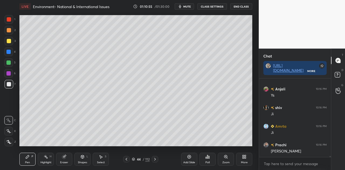
click at [155, 161] on icon at bounding box center [155, 159] width 4 height 4
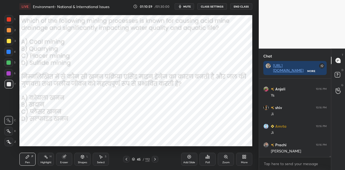
scroll to position [5842, 0]
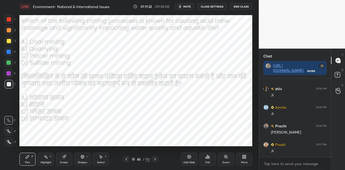
click at [207, 159] on div "Poll" at bounding box center [207, 159] width 16 height 13
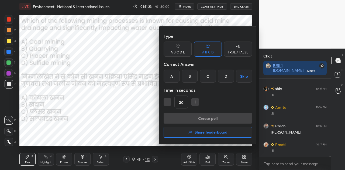
click at [228, 77] on div "D" at bounding box center [226, 76] width 16 height 13
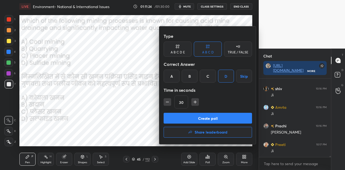
click at [207, 114] on button "Create poll" at bounding box center [208, 118] width 88 height 11
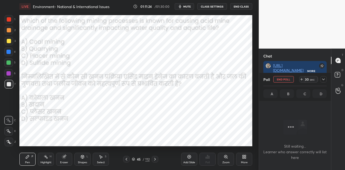
scroll to position [62, 70]
click at [189, 5] on span "mute" at bounding box center [187, 7] width 8 height 4
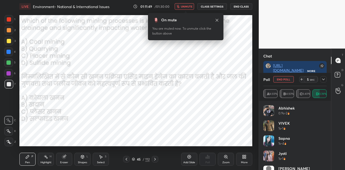
scroll to position [5888, 0]
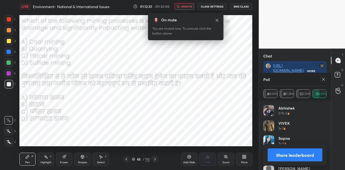
click at [189, 5] on span "unmute" at bounding box center [187, 7] width 12 height 4
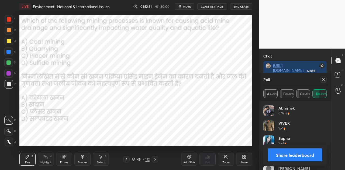
click at [285, 157] on button "Share leaderboard" at bounding box center [295, 154] width 55 height 13
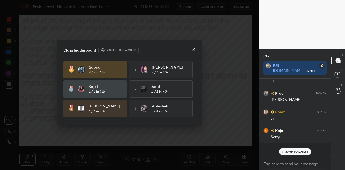
scroll to position [77, 70]
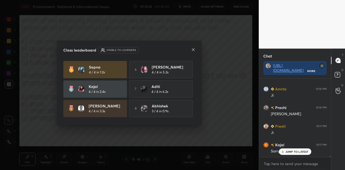
click at [194, 51] on icon at bounding box center [193, 49] width 4 height 4
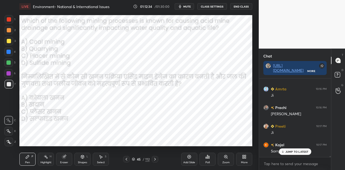
click at [292, 151] on p "JUMP TO LATEST" at bounding box center [296, 151] width 23 height 3
click at [153, 159] on icon at bounding box center [155, 159] width 4 height 4
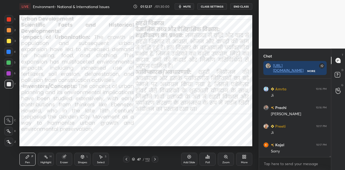
click at [153, 159] on icon at bounding box center [155, 159] width 4 height 4
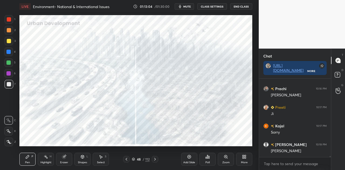
scroll to position [5897, 0]
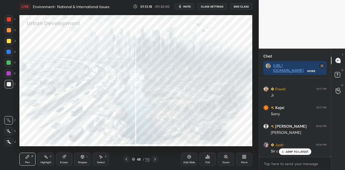
click at [286, 153] on div "JUMP TO LATEST" at bounding box center [295, 151] width 32 height 6
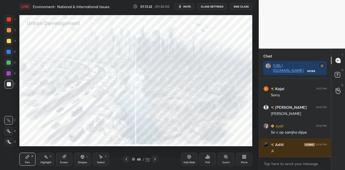
click at [127, 158] on icon at bounding box center [126, 159] width 4 height 4
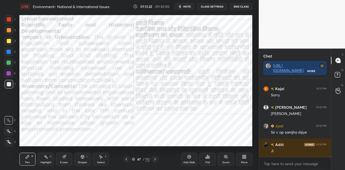
click at [127, 158] on icon at bounding box center [126, 159] width 4 height 4
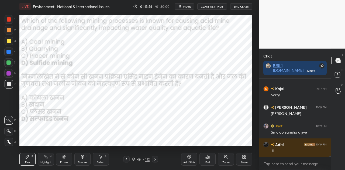
scroll to position [5935, 0]
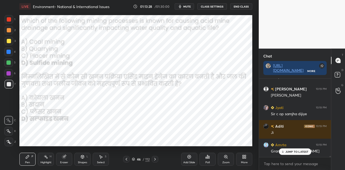
click at [155, 161] on div at bounding box center [155, 159] width 6 height 6
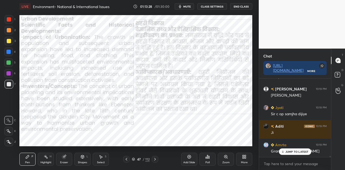
click at [155, 161] on div at bounding box center [155, 159] width 6 height 6
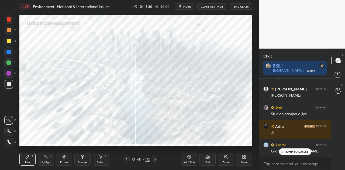
click at [288, 153] on div "JUMP TO LATEST" at bounding box center [295, 151] width 32 height 6
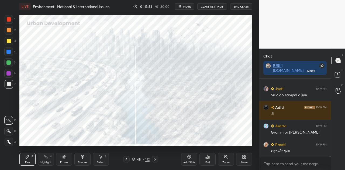
click at [8, 52] on div at bounding box center [8, 52] width 4 height 4
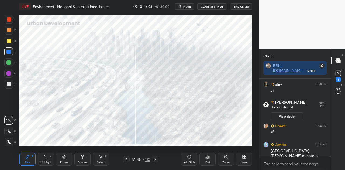
scroll to position [2, 2]
click at [339, 72] on rect at bounding box center [337, 73] width 5 height 5
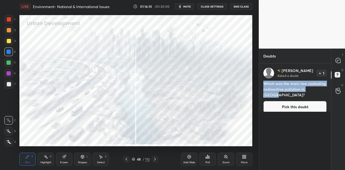
drag, startPoint x: 263, startPoint y: 84, endPoint x: 318, endPoint y: 89, distance: 55.0
click at [318, 89] on h4 "Which was the main law controling radioactive pollution in [GEOGRAPHIC_DATA]?" at bounding box center [294, 89] width 63 height 17
copy h4 "Which was the main law controling radioactive pollution in [GEOGRAPHIC_DATA]?"
click at [337, 60] on icon at bounding box center [337, 60] width 5 height 5
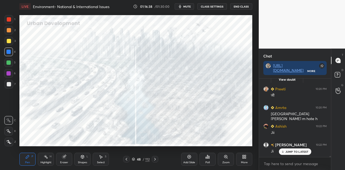
scroll to position [5870, 0]
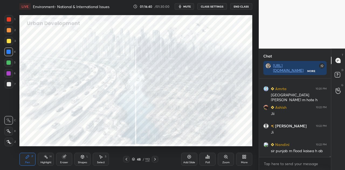
click at [156, 159] on icon at bounding box center [155, 159] width 4 height 4
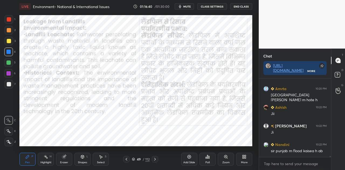
click at [156, 159] on icon at bounding box center [155, 159] width 4 height 4
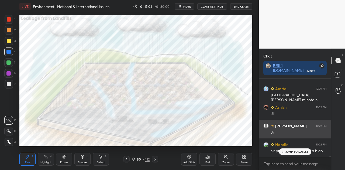
scroll to position [5888, 0]
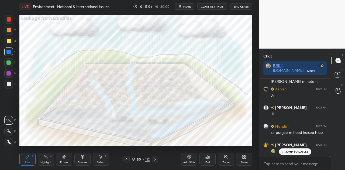
click at [286, 149] on div "JUMP TO LATEST" at bounding box center [295, 151] width 32 height 6
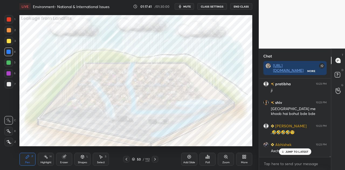
scroll to position [6047, 0]
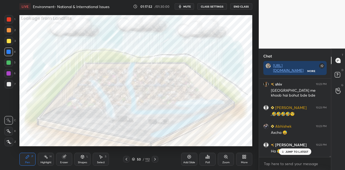
click at [156, 159] on icon at bounding box center [155, 159] width 4 height 4
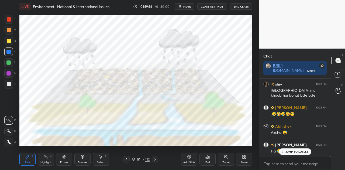
click at [295, 152] on p "JUMP TO LATEST" at bounding box center [296, 151] width 23 height 3
click at [155, 159] on icon at bounding box center [155, 159] width 4 height 4
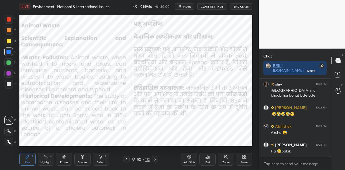
scroll to position [6070, 0]
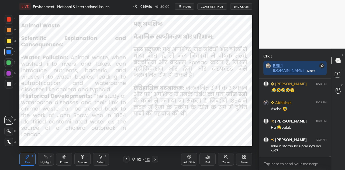
click at [155, 159] on icon at bounding box center [155, 159] width 4 height 4
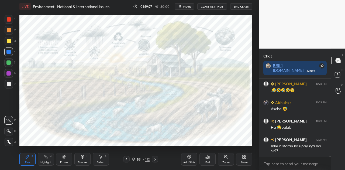
click at [157, 158] on icon at bounding box center [155, 159] width 4 height 4
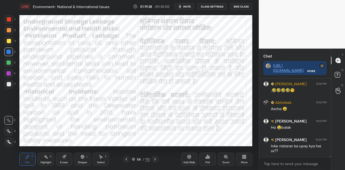
click at [157, 158] on icon at bounding box center [155, 159] width 4 height 4
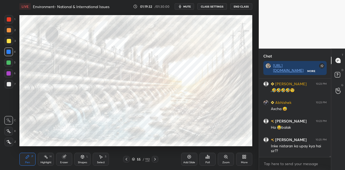
click at [155, 158] on icon at bounding box center [155, 159] width 4 height 4
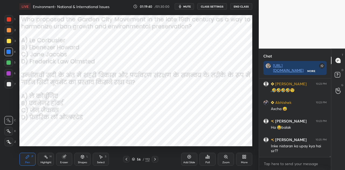
scroll to position [6094, 0]
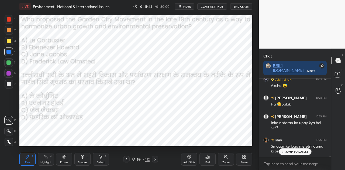
click at [299, 151] on p "JUMP TO LATEST" at bounding box center [296, 151] width 23 height 3
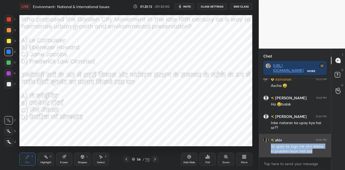
drag, startPoint x: 269, startPoint y: 145, endPoint x: 315, endPoint y: 152, distance: 46.3
click at [315, 152] on div "shiv 10:25 PM Sir gaav ke logo me etni dama ki problem kyon hoti bai" at bounding box center [295, 145] width 72 height 23
copy div "Sir gaav ke logo me etni dama ki problem kyon hoti bai"
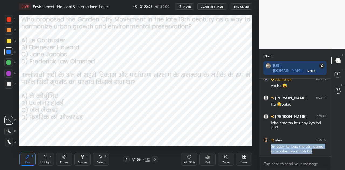
scroll to position [6112, 0]
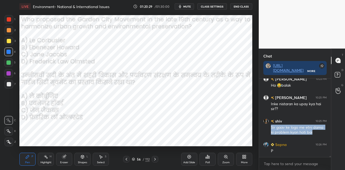
click at [207, 157] on icon at bounding box center [207, 156] width 1 height 3
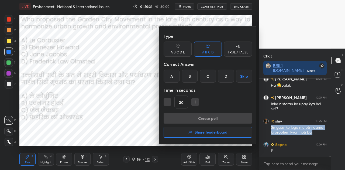
click at [190, 77] on div "B" at bounding box center [190, 76] width 16 height 13
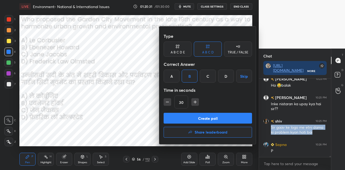
click at [211, 119] on button "Create poll" at bounding box center [208, 118] width 88 height 11
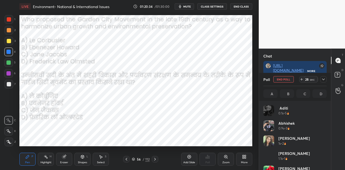
scroll to position [63, 62]
click at [156, 158] on icon at bounding box center [155, 159] width 4 height 4
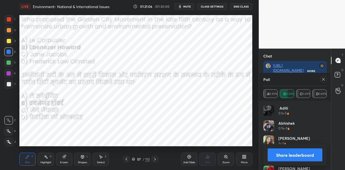
scroll to position [6164, 0]
click at [290, 154] on button "Share leaderboard" at bounding box center [295, 154] width 55 height 13
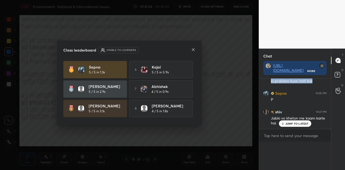
scroll to position [6155, 0]
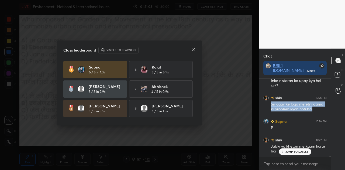
click at [193, 49] on icon at bounding box center [193, 49] width 4 height 4
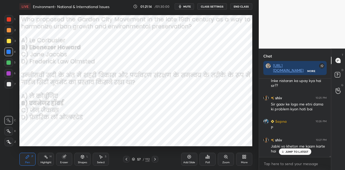
click at [290, 151] on p "JUMP TO LATEST" at bounding box center [296, 151] width 23 height 3
click at [185, 157] on div "Add Slide" at bounding box center [189, 159] width 16 height 13
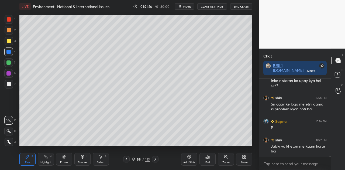
click at [9, 84] on div at bounding box center [9, 84] width 4 height 4
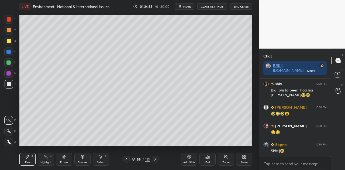
scroll to position [6589, 0]
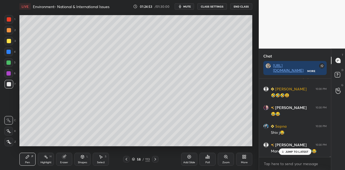
click at [292, 152] on p "JUMP TO LATEST" at bounding box center [296, 151] width 23 height 3
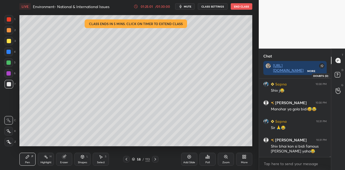
scroll to position [6650, 0]
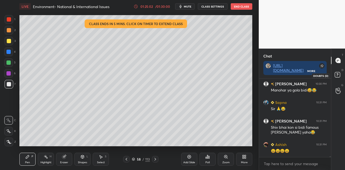
click at [339, 72] on rect at bounding box center [337, 74] width 5 height 5
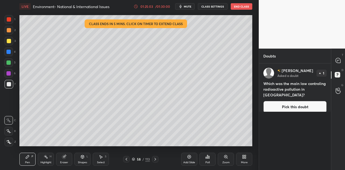
click at [289, 102] on button "Pick this doubt" at bounding box center [294, 107] width 63 height 12
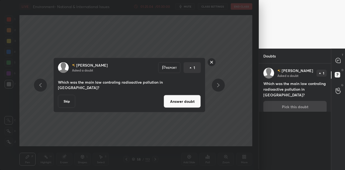
click at [186, 98] on button "Answer doubt" at bounding box center [182, 101] width 37 height 13
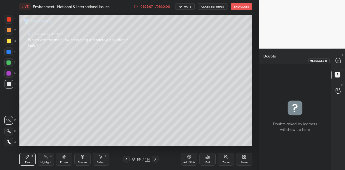
click at [338, 60] on icon at bounding box center [338, 60] width 2 height 0
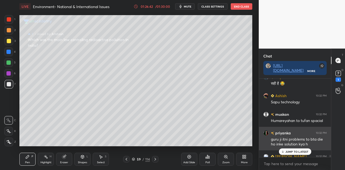
scroll to position [6508, 0]
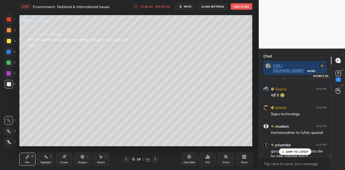
click at [337, 74] on rect at bounding box center [337, 73] width 5 height 5
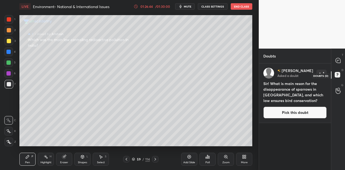
scroll to position [105, 70]
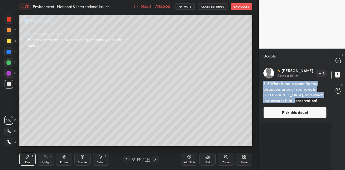
drag, startPoint x: 264, startPoint y: 83, endPoint x: 290, endPoint y: 100, distance: 31.8
click at [290, 100] on h4 "Sir! What is main reson for the disappearance of sparrows in [GEOGRAPHIC_DATA],…" at bounding box center [294, 92] width 63 height 23
copy h4 "Sir! What is main reson for the disappearance of sparrows in [GEOGRAPHIC_DATA],…"
click at [338, 61] on icon at bounding box center [337, 60] width 5 height 5
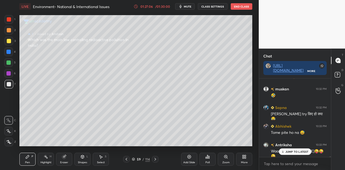
scroll to position [6783, 0]
click at [157, 158] on icon at bounding box center [155, 159] width 4 height 4
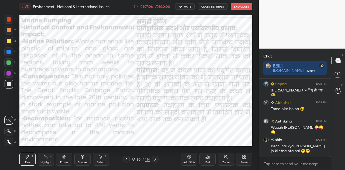
click at [157, 158] on icon at bounding box center [155, 159] width 4 height 4
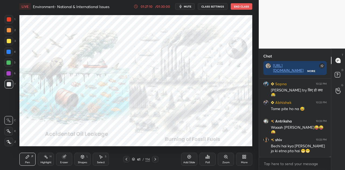
click at [157, 158] on icon at bounding box center [155, 159] width 4 height 4
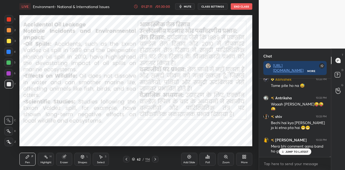
click at [157, 158] on icon at bounding box center [155, 159] width 4 height 4
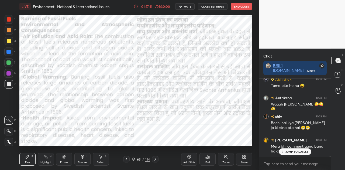
click at [157, 158] on icon at bounding box center [155, 159] width 4 height 4
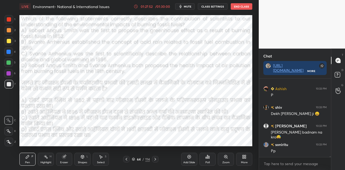
scroll to position [7007, 0]
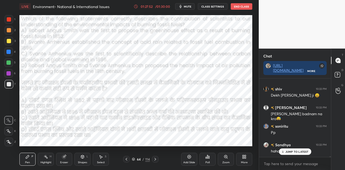
click at [209, 159] on div "Poll" at bounding box center [207, 159] width 16 height 13
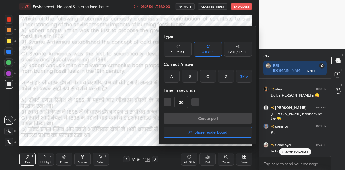
click at [207, 77] on div "C" at bounding box center [208, 76] width 16 height 13
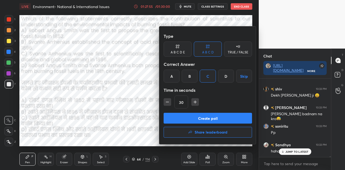
click at [211, 117] on button "Create poll" at bounding box center [208, 118] width 88 height 11
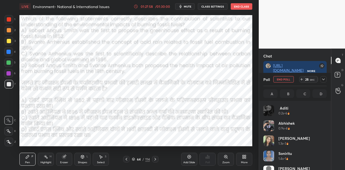
scroll to position [63, 62]
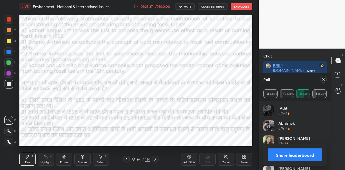
click at [303, 156] on button "Share leaderboard" at bounding box center [295, 154] width 55 height 13
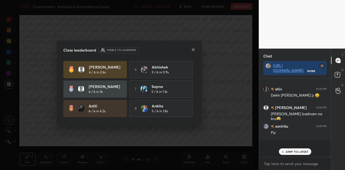
scroll to position [2, 2]
click at [194, 49] on icon at bounding box center [193, 49] width 3 height 3
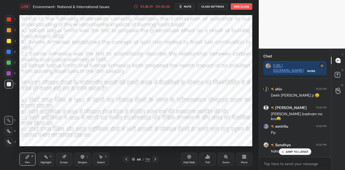
click at [294, 150] on p "JUMP TO LATEST" at bounding box center [296, 151] width 23 height 3
click at [136, 158] on div "64 / 114" at bounding box center [141, 159] width 18 height 5
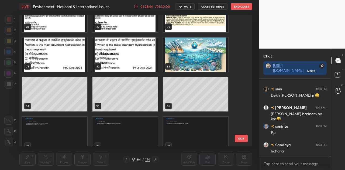
scroll to position [345, 0]
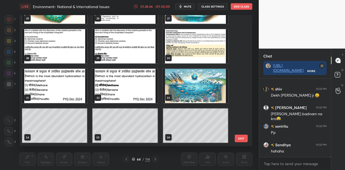
click at [54, 94] on img "grid" at bounding box center [54, 86] width 65 height 34
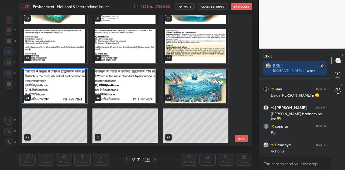
click at [54, 94] on img "grid" at bounding box center [54, 86] width 65 height 34
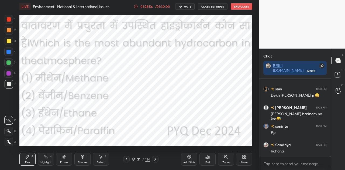
click at [209, 158] on icon at bounding box center [209, 157] width 1 height 2
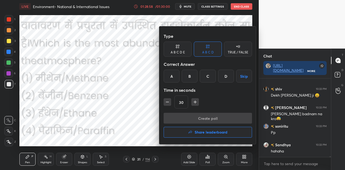
click at [172, 78] on div "A" at bounding box center [172, 76] width 16 height 13
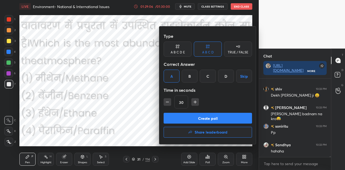
click at [214, 117] on button "Create poll" at bounding box center [208, 118] width 88 height 11
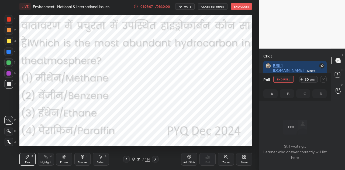
scroll to position [2, 2]
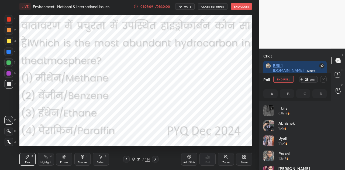
click at [136, 7] on icon at bounding box center [136, 6] width 4 height 4
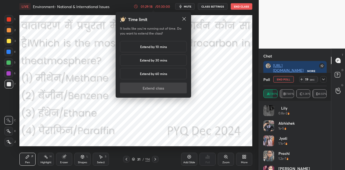
click at [157, 47] on h5 "Extend by 10 mins" at bounding box center [153, 46] width 27 height 5
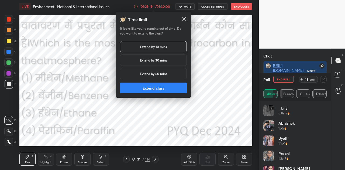
click at [158, 86] on button "Extend class" at bounding box center [153, 87] width 67 height 11
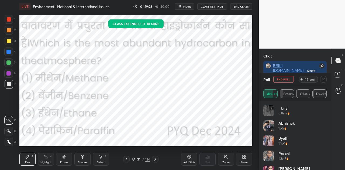
click at [134, 160] on icon at bounding box center [133, 158] width 3 height 3
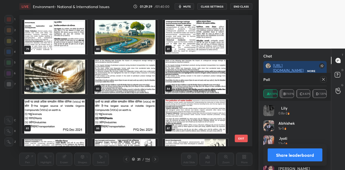
scroll to position [1059, 0]
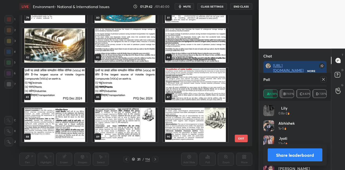
click at [54, 85] on img "grid" at bounding box center [54, 85] width 65 height 34
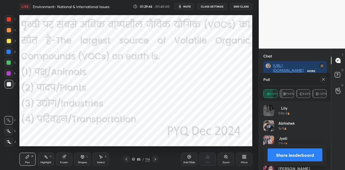
click at [298, 154] on button "Share leaderboard" at bounding box center [295, 154] width 55 height 13
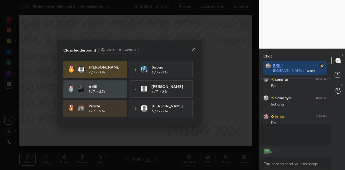
scroll to position [7039, 0]
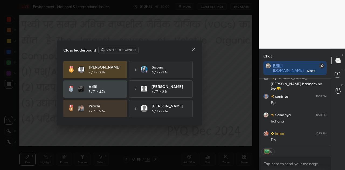
click at [193, 49] on icon at bounding box center [193, 49] width 3 height 3
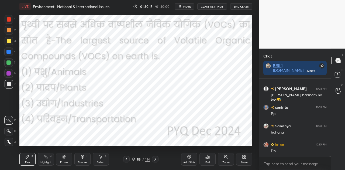
click at [207, 157] on icon at bounding box center [207, 156] width 4 height 4
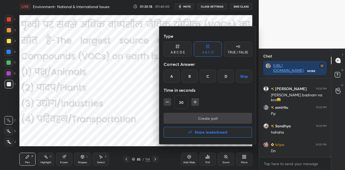
click at [189, 76] on div "B" at bounding box center [190, 76] width 16 height 13
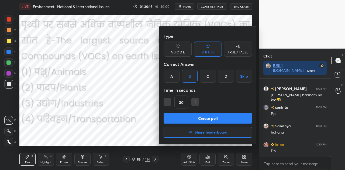
click at [203, 120] on button "Create poll" at bounding box center [208, 118] width 88 height 11
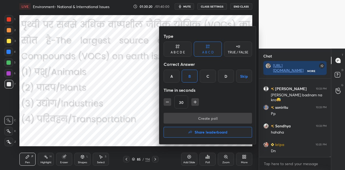
scroll to position [2, 2]
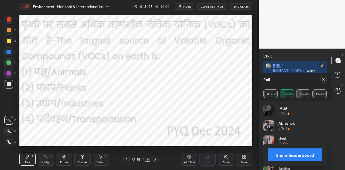
click at [297, 156] on button "Share leaderboard" at bounding box center [295, 154] width 55 height 13
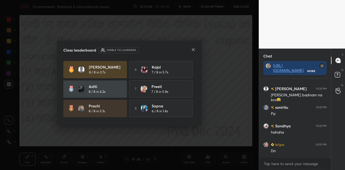
scroll to position [90, 70]
click at [193, 47] on icon at bounding box center [193, 49] width 4 height 4
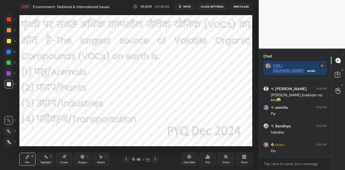
click at [155, 158] on icon at bounding box center [155, 159] width 2 height 3
click at [337, 74] on rect at bounding box center [337, 74] width 5 height 5
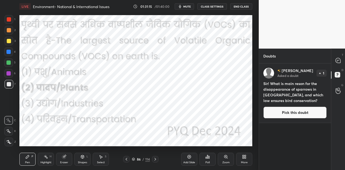
click at [282, 112] on button "Pick this doubt" at bounding box center [294, 112] width 63 height 12
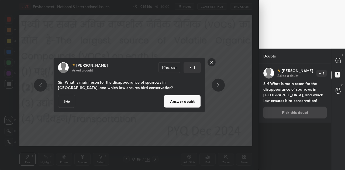
click at [179, 98] on button "Answer doubt" at bounding box center [182, 101] width 37 height 13
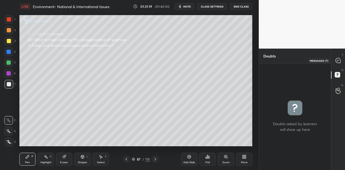
click at [340, 62] on icon at bounding box center [337, 60] width 5 height 5
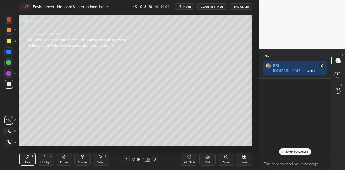
scroll to position [77, 70]
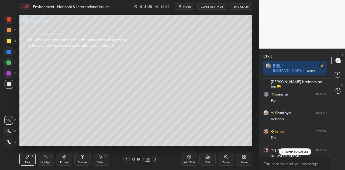
click at [299, 152] on p "JUMP TO LATEST" at bounding box center [296, 151] width 23 height 3
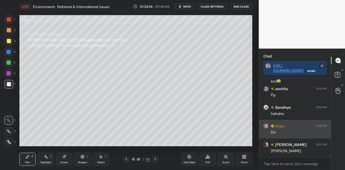
scroll to position [7021, 0]
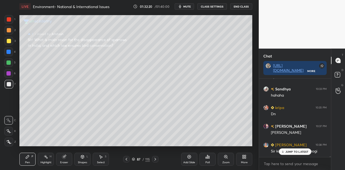
click at [303, 152] on p "JUMP TO LATEST" at bounding box center [296, 151] width 23 height 3
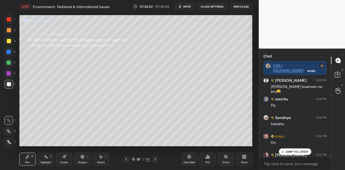
scroll to position [6991, 0]
click at [125, 161] on icon at bounding box center [126, 159] width 4 height 4
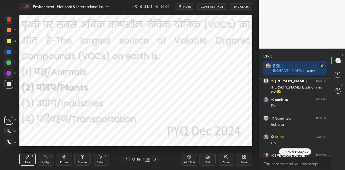
click at [300, 150] on p "1 NEW MESSAGE" at bounding box center [296, 151] width 23 height 3
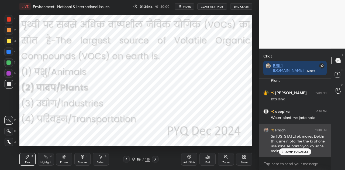
scroll to position [7231, 0]
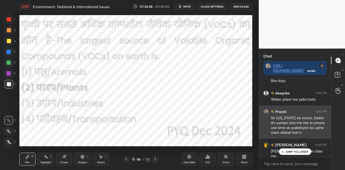
drag, startPoint x: 289, startPoint y: 151, endPoint x: 262, endPoint y: 132, distance: 33.0
click at [287, 150] on p "JUMP TO LATEST" at bounding box center [296, 151] width 23 height 3
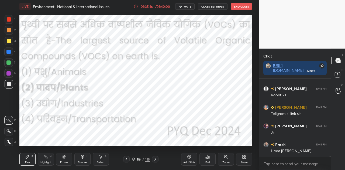
scroll to position [7325, 0]
click at [206, 159] on div "Poll" at bounding box center [207, 159] width 16 height 13
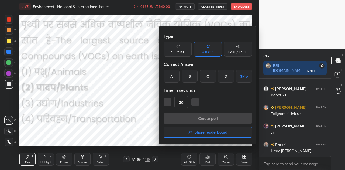
click at [199, 136] on button "Share leaderboard" at bounding box center [208, 132] width 88 height 11
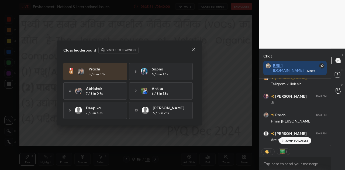
scroll to position [7372, 0]
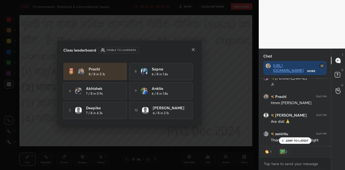
click at [195, 51] on icon at bounding box center [193, 49] width 4 height 4
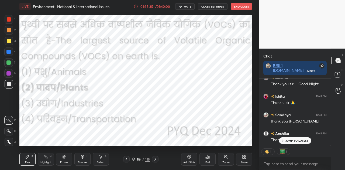
scroll to position [7457, 0]
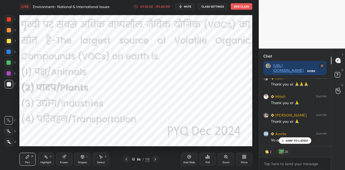
click at [242, 6] on button "End Class" at bounding box center [242, 6] width 22 height 6
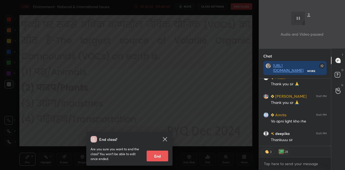
click at [156, 154] on button "End" at bounding box center [158, 155] width 22 height 11
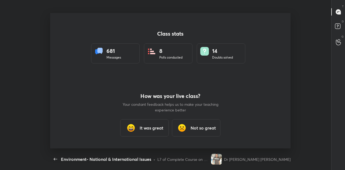
click at [151, 126] on h3 "It was great" at bounding box center [152, 127] width 24 height 6
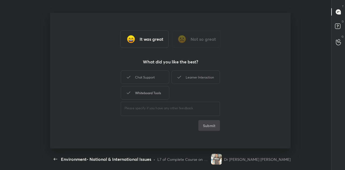
type textarea "x"
click at [147, 89] on div "Whiteboard Tools" at bounding box center [145, 92] width 49 height 13
click at [212, 125] on button "Submit" at bounding box center [209, 125] width 22 height 11
